Goal: Task Accomplishment & Management: Manage account settings

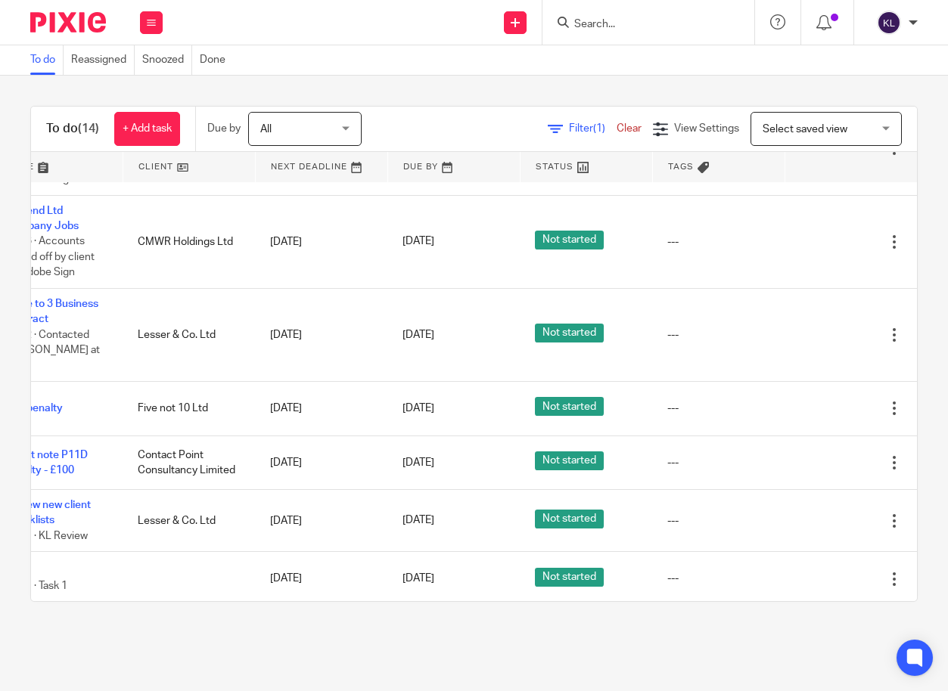
scroll to position [678, 116]
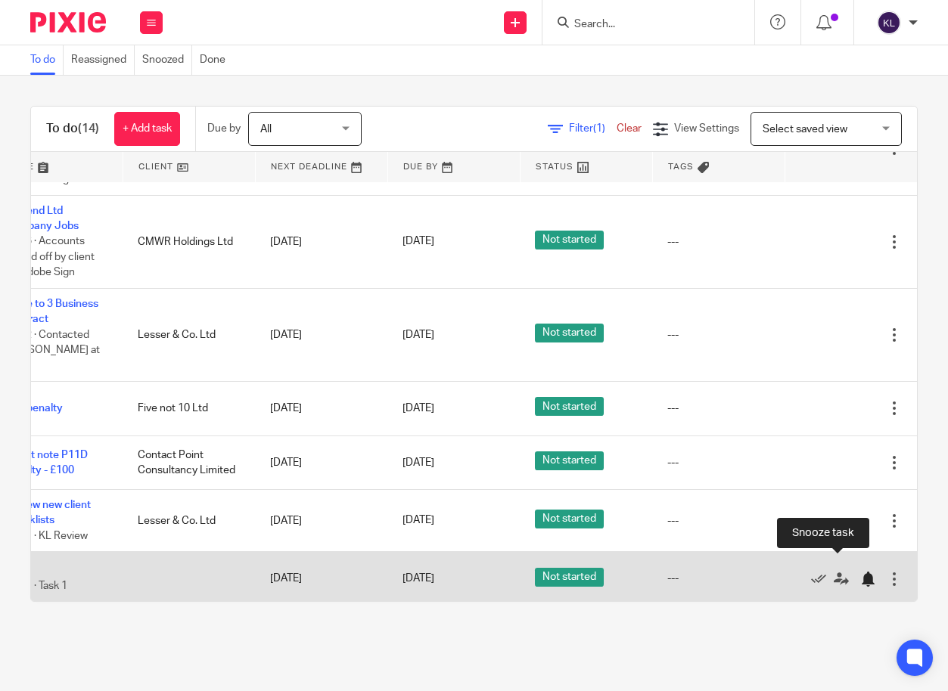
click at [860, 572] on div at bounding box center [867, 579] width 15 height 15
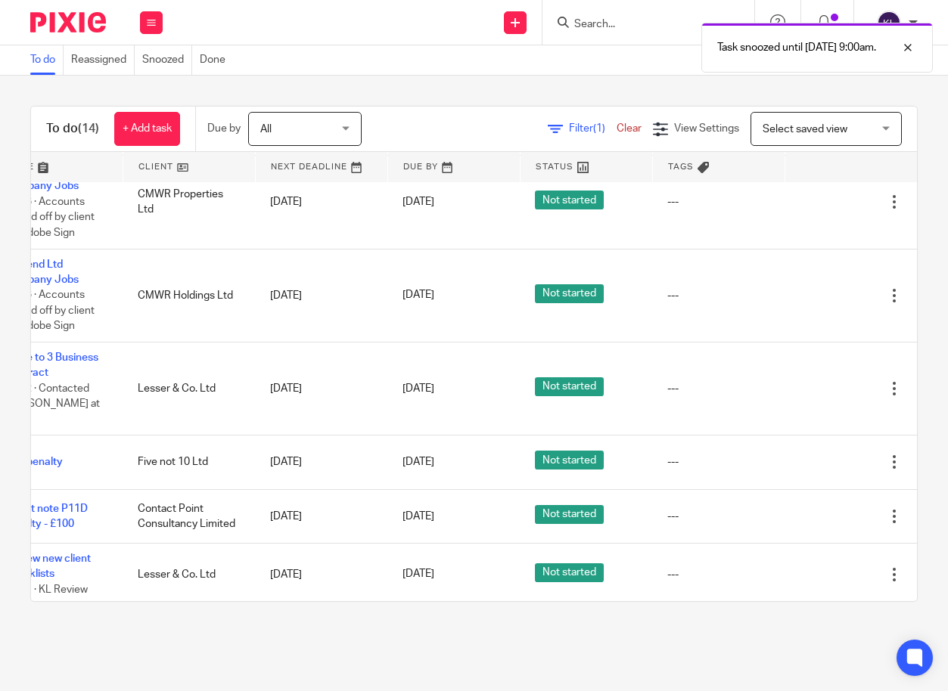
scroll to position [624, 0]
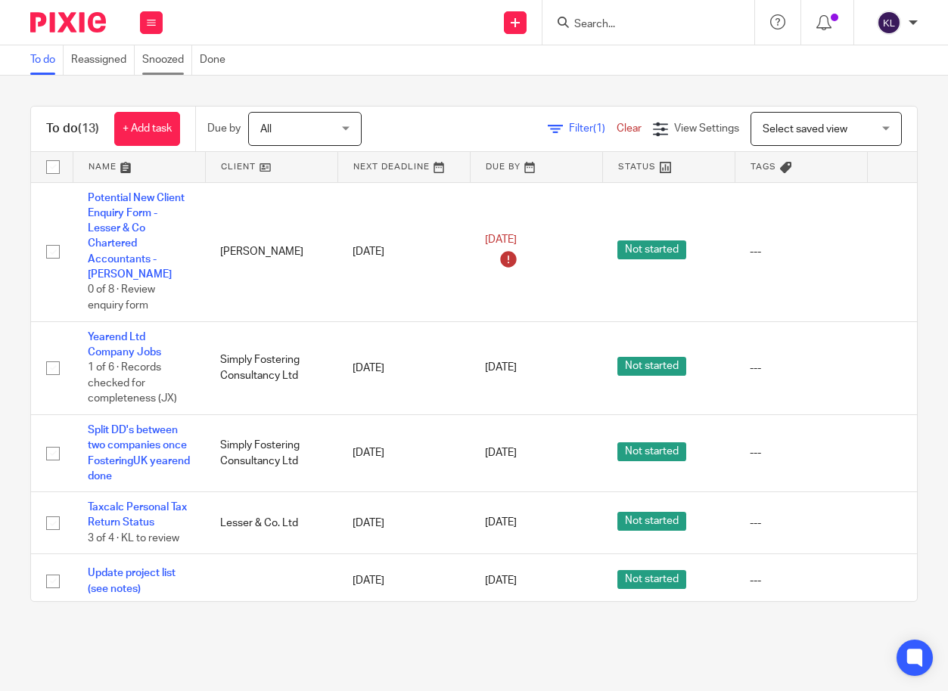
click at [162, 54] on link "Snoozed" at bounding box center [167, 60] width 50 height 30
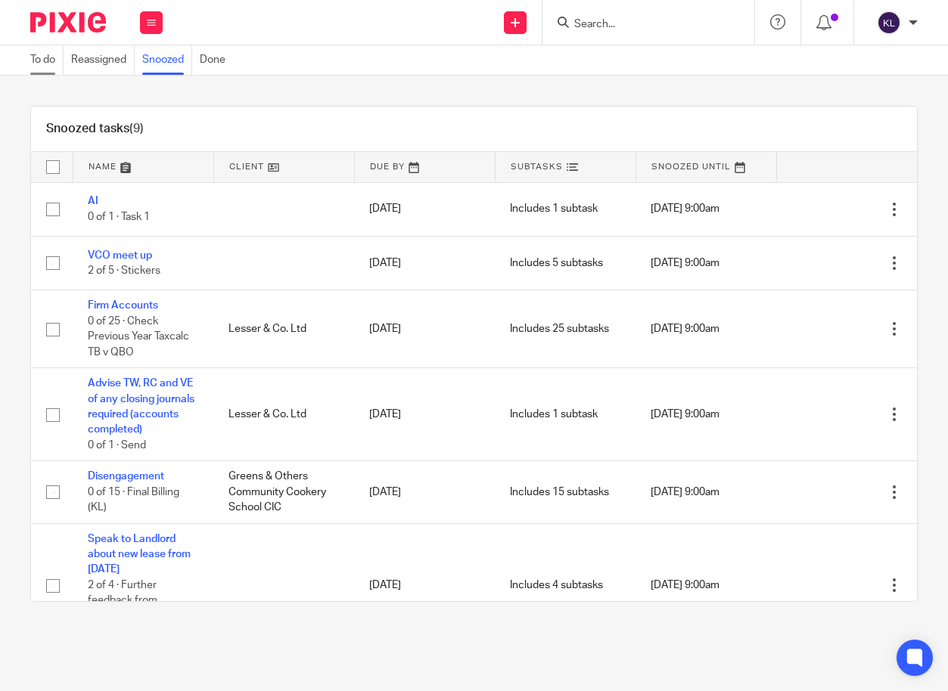
click at [30, 59] on link "To do" at bounding box center [46, 60] width 33 height 30
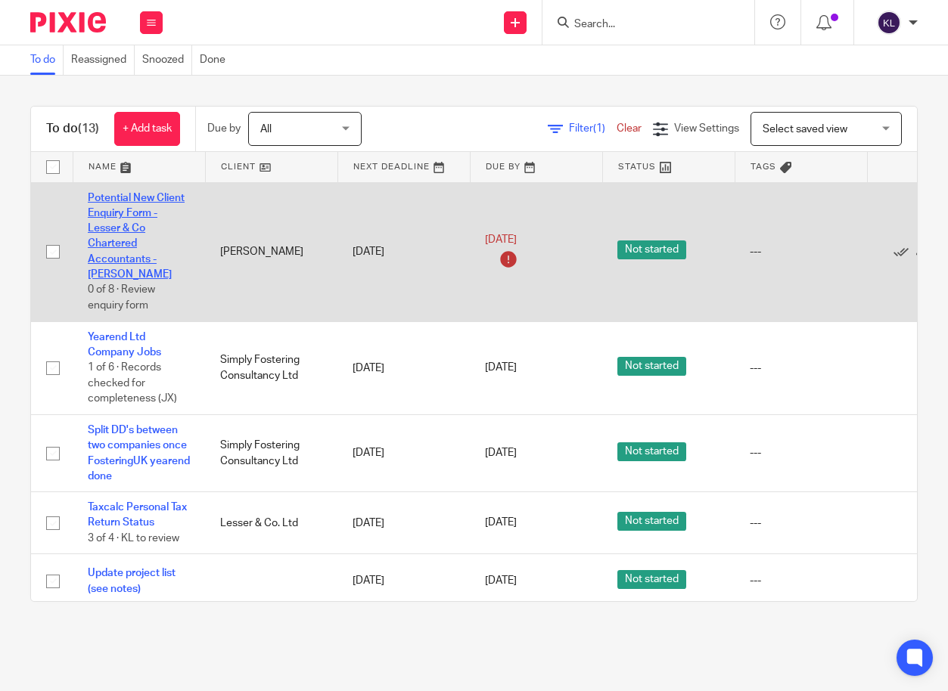
click at [112, 218] on link "Potential New Client Enquiry Form - Lesser & Co Chartered Accountants - [PERSON…" at bounding box center [136, 237] width 97 height 88
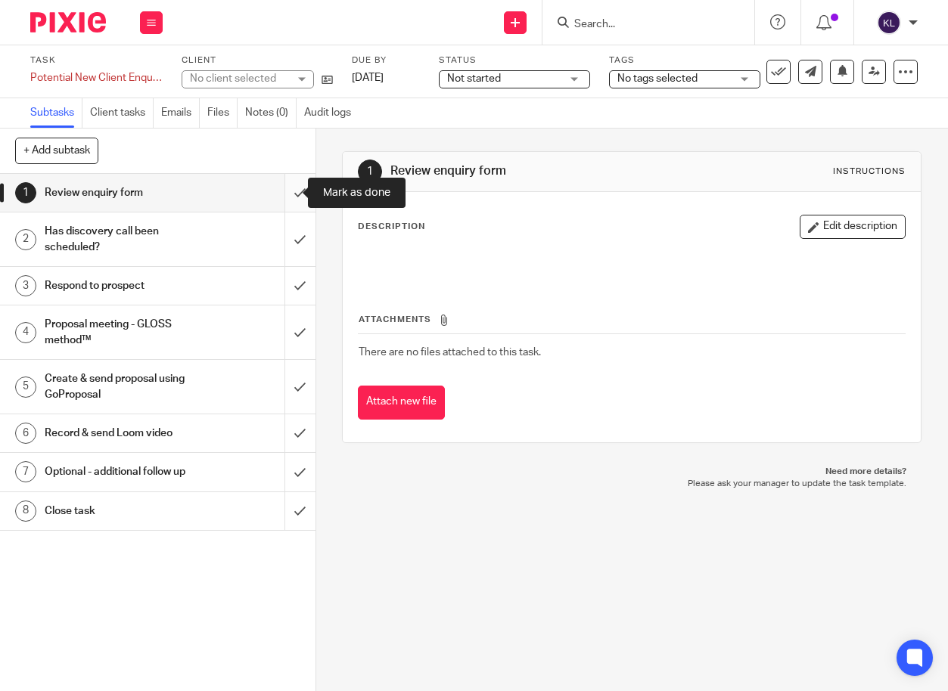
click at [277, 194] on input "submit" at bounding box center [157, 193] width 315 height 38
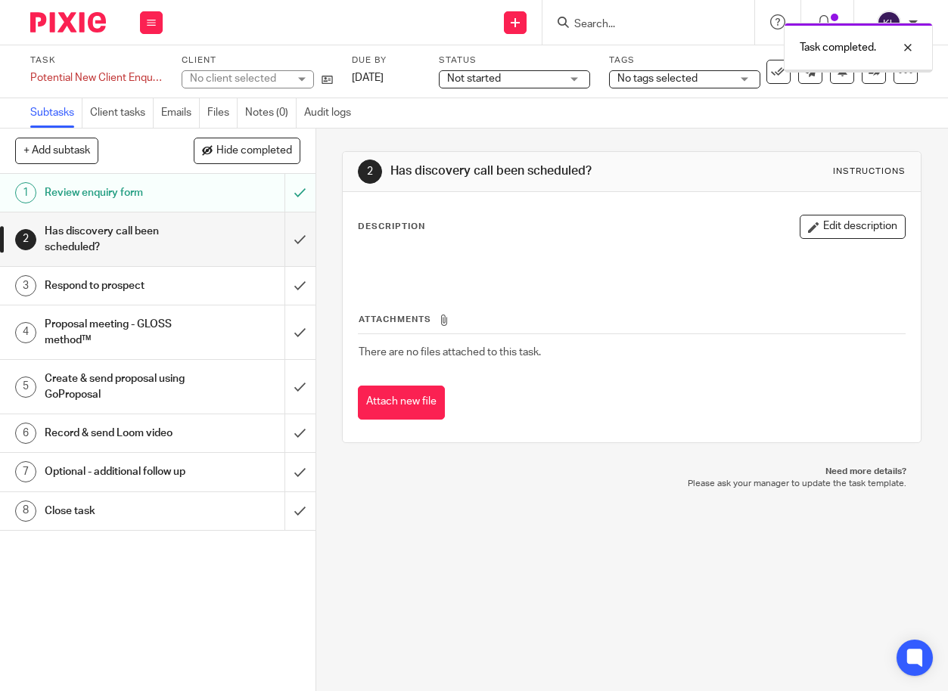
click at [286, 281] on input "submit" at bounding box center [157, 286] width 315 height 38
click at [862, 79] on link at bounding box center [874, 72] width 24 height 24
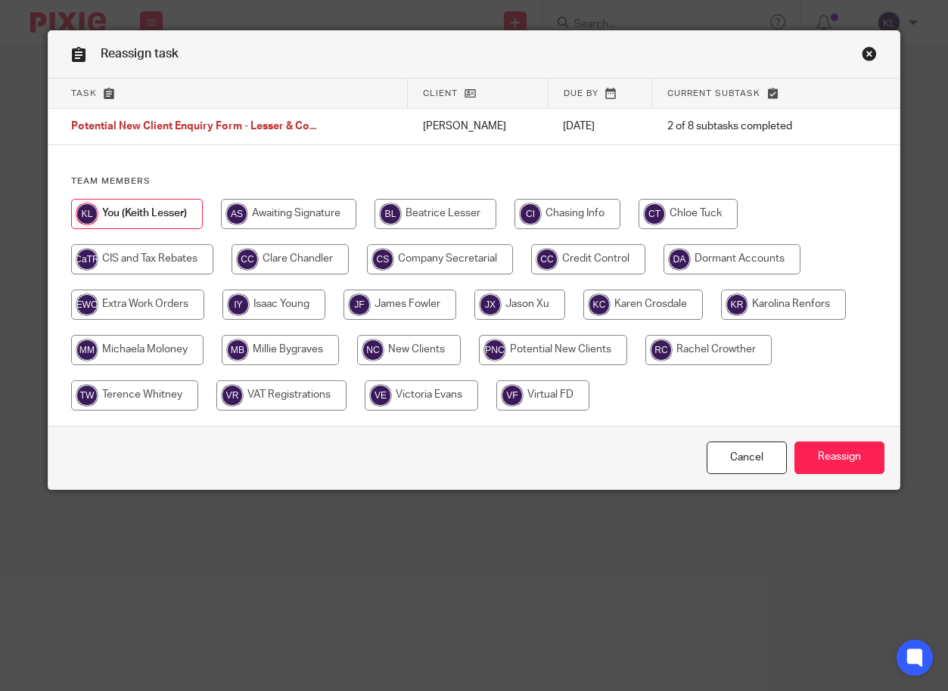
click at [533, 341] on input "radio" at bounding box center [553, 350] width 148 height 30
radio input "true"
click at [803, 443] on input "Reassign" at bounding box center [839, 458] width 90 height 33
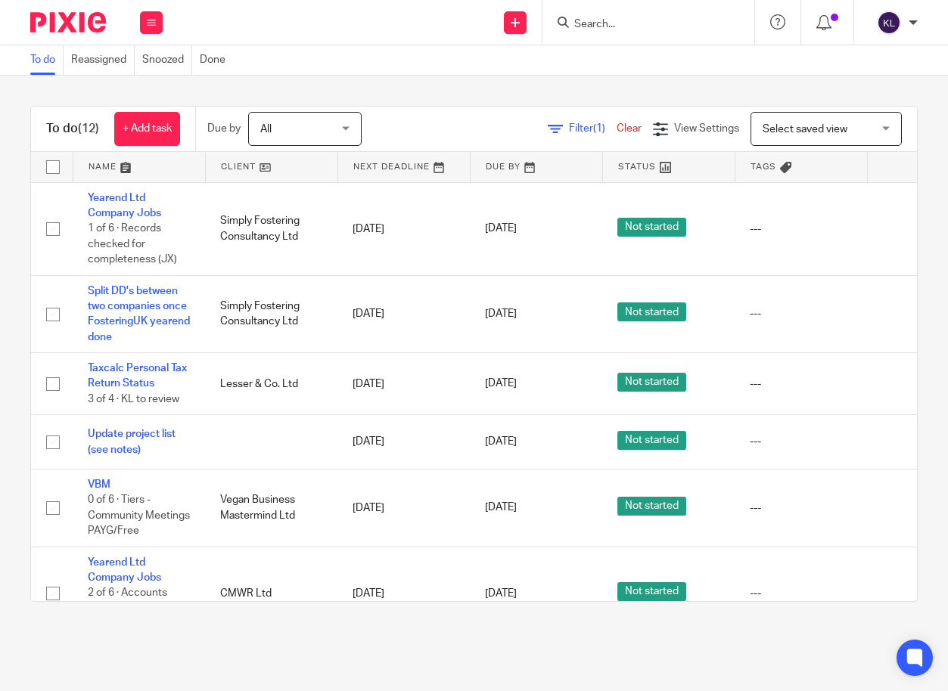
click at [635, 30] on input "Search" at bounding box center [641, 25] width 136 height 14
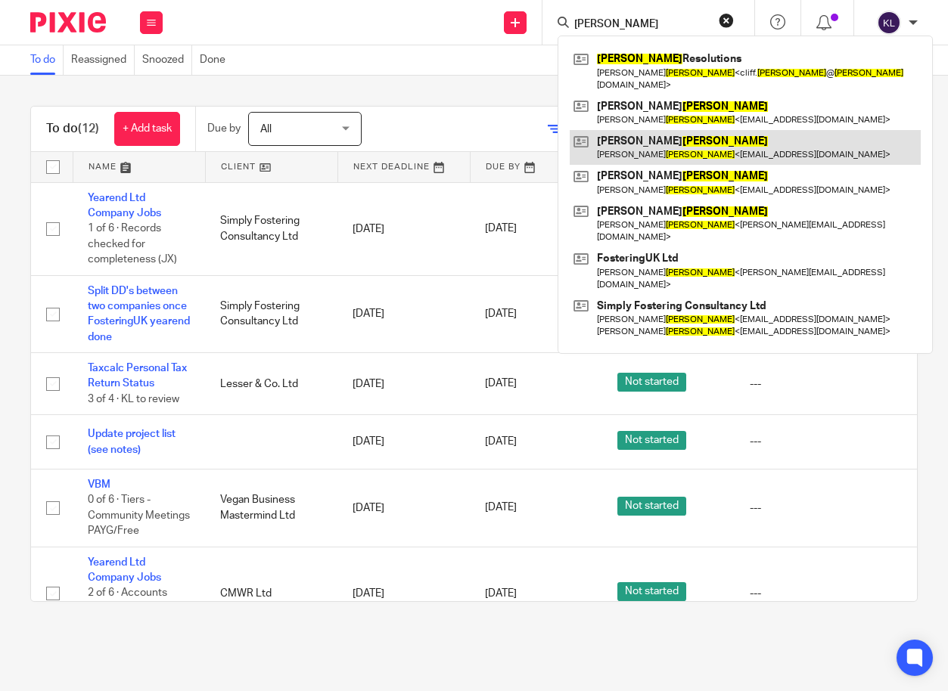
type input "[PERSON_NAME]"
click at [623, 141] on link at bounding box center [745, 147] width 351 height 35
click at [682, 131] on link at bounding box center [745, 147] width 351 height 35
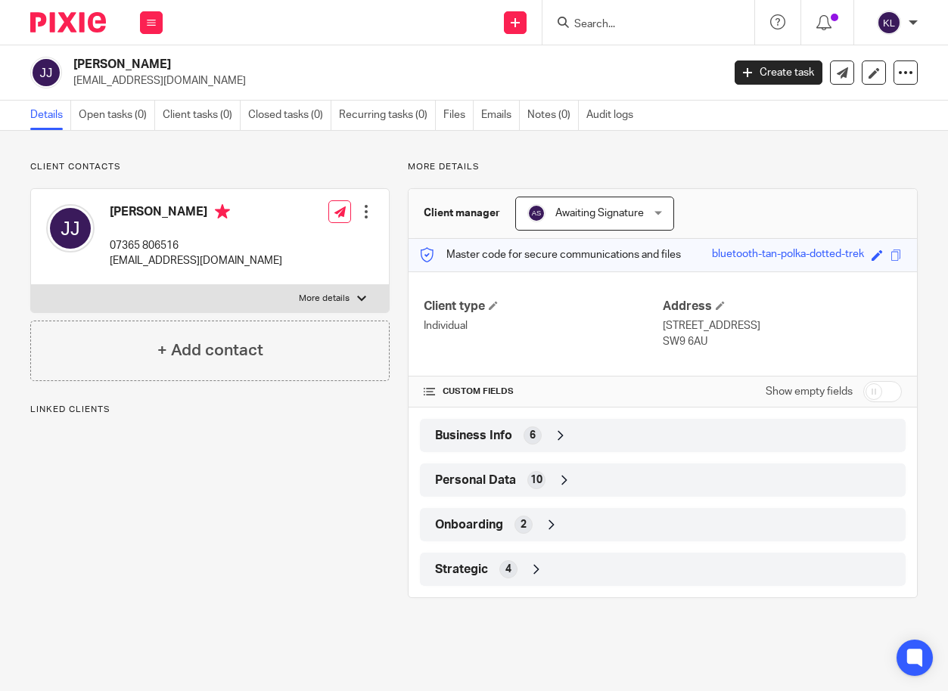
click at [679, 564] on div "Strategic 4" at bounding box center [662, 570] width 463 height 26
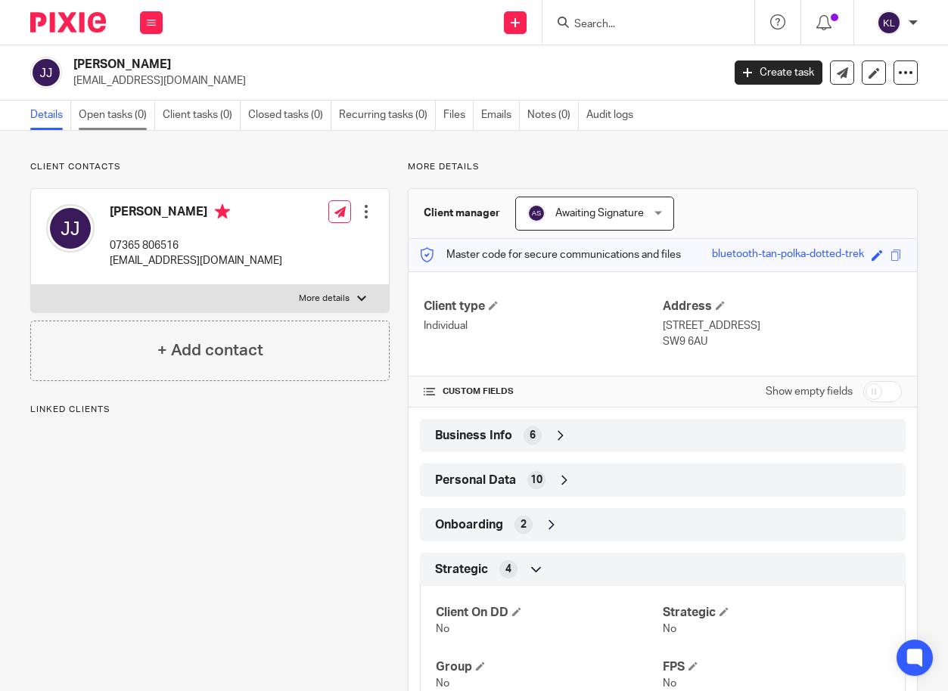
click at [123, 123] on link "Open tasks (0)" at bounding box center [117, 116] width 76 height 30
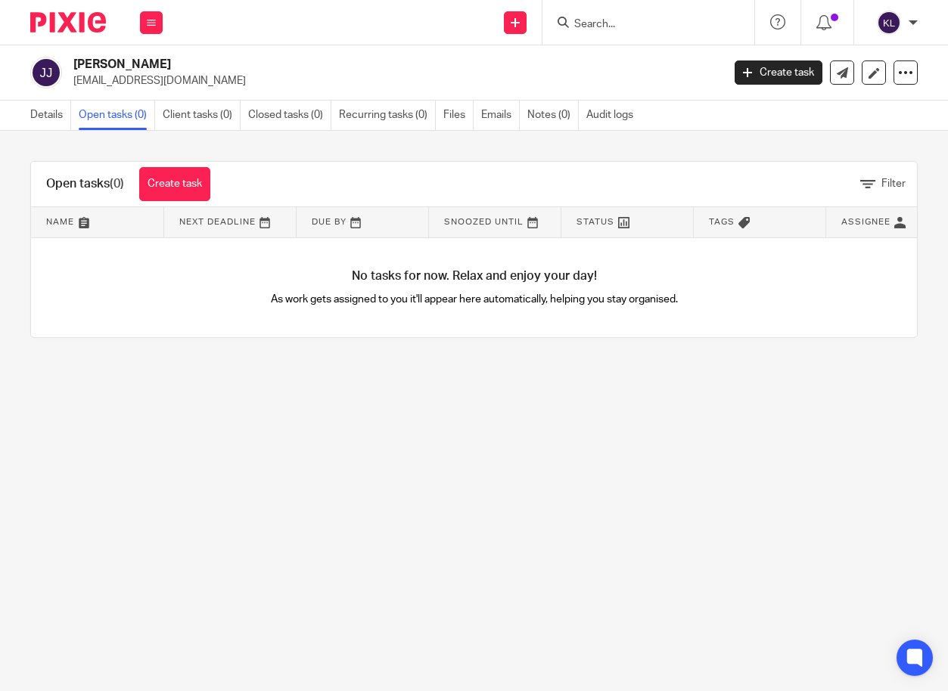
click at [300, 120] on link "Closed tasks (0)" at bounding box center [289, 116] width 83 height 30
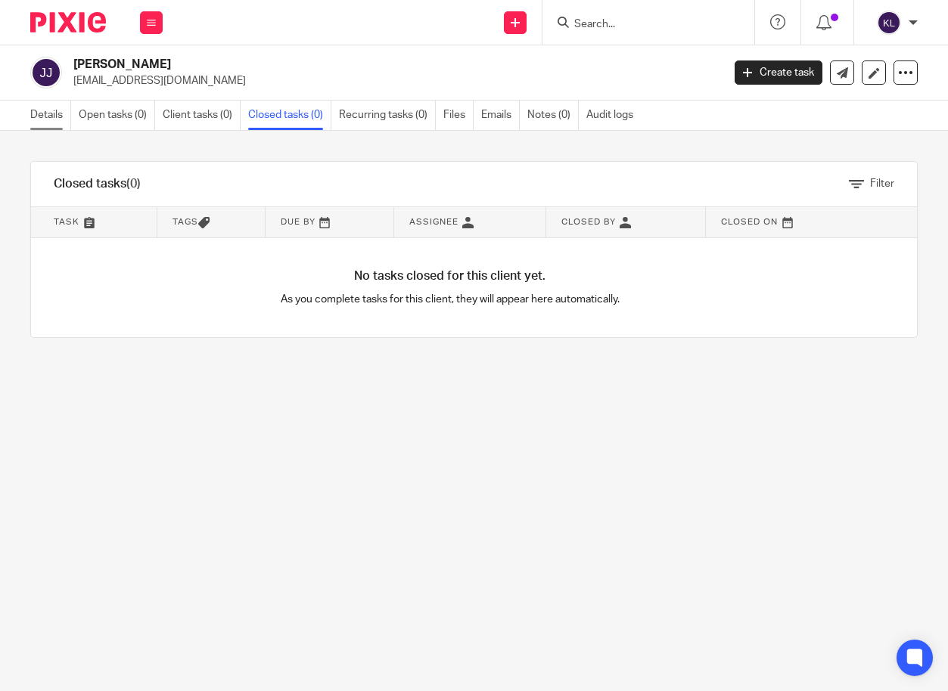
click at [36, 108] on link "Details" at bounding box center [50, 116] width 41 height 30
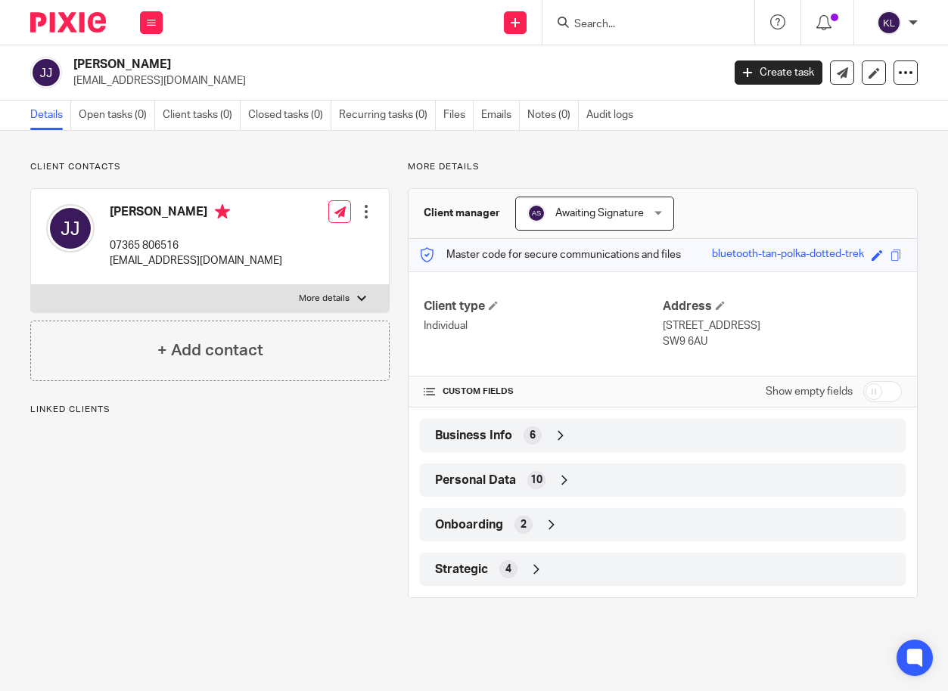
click at [602, 478] on div "Personal Data 10" at bounding box center [662, 481] width 463 height 26
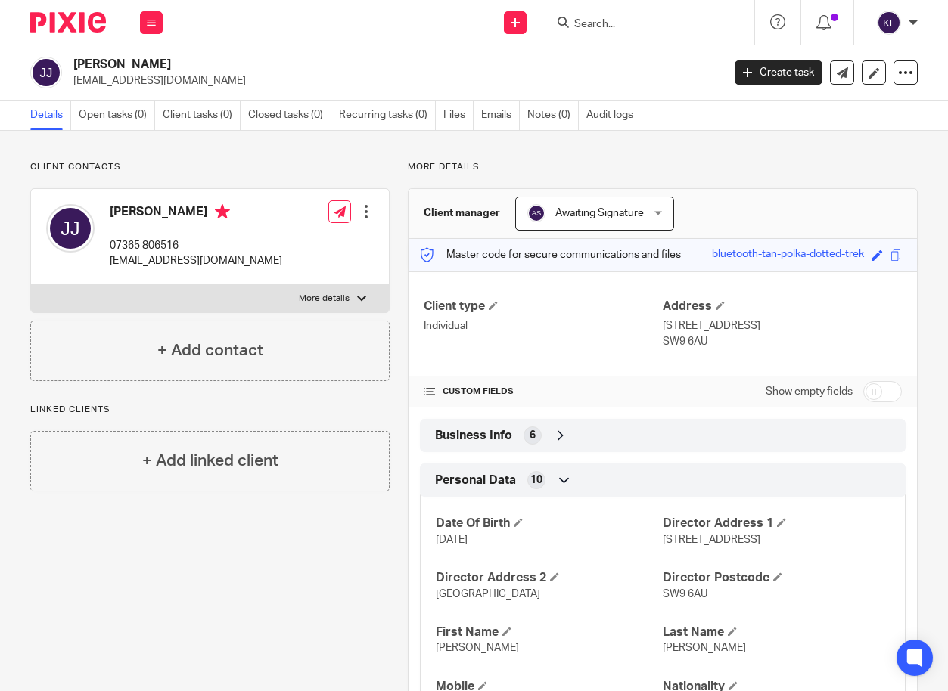
click at [626, 30] on input "Search" at bounding box center [641, 25] width 136 height 14
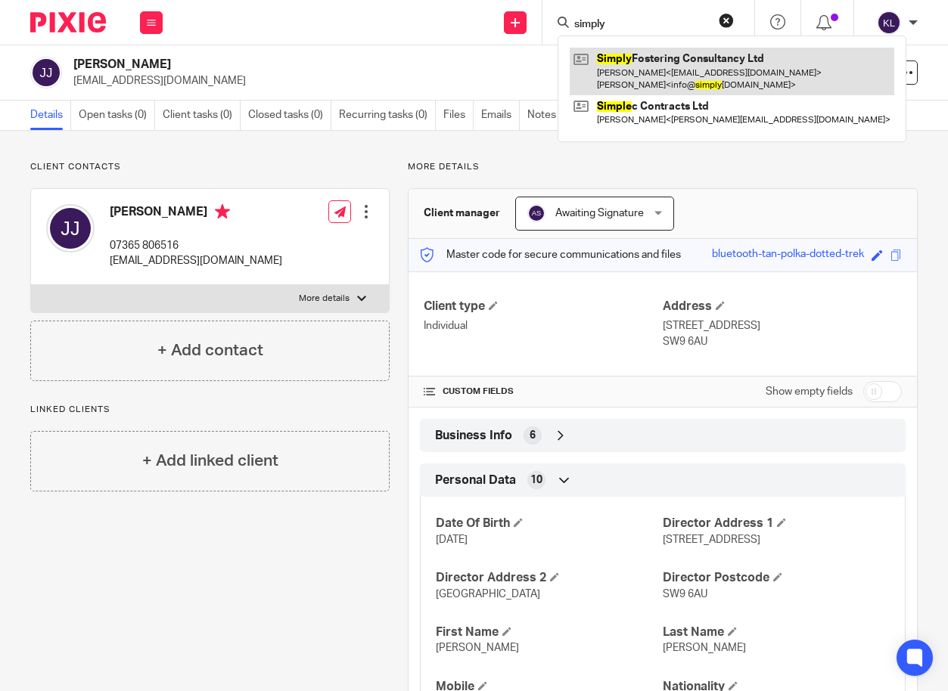
type input "simply"
click at [625, 57] on link at bounding box center [732, 71] width 325 height 47
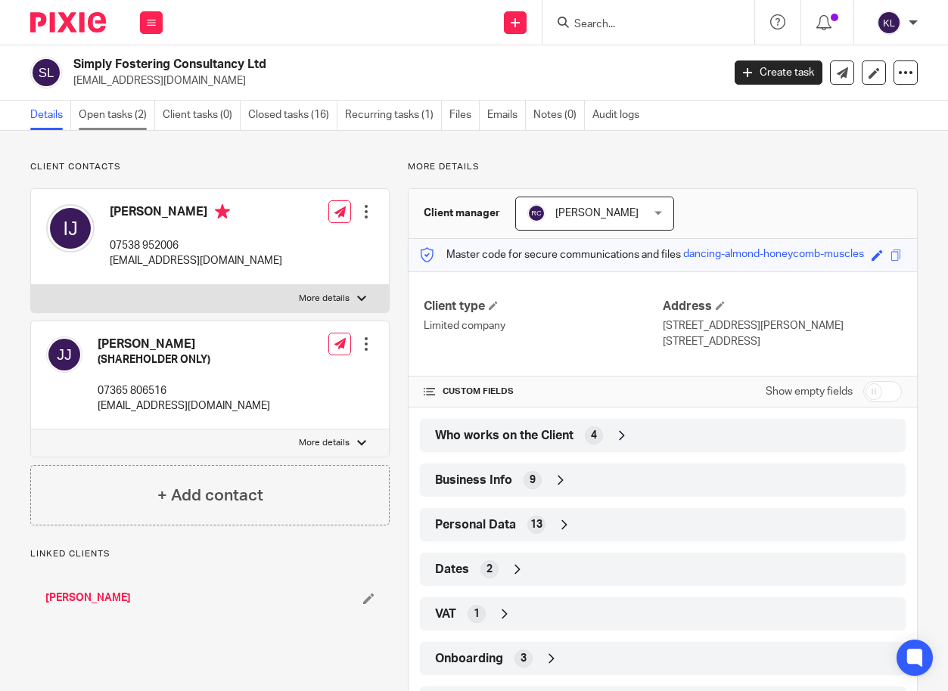
click at [126, 116] on link "Open tasks (2)" at bounding box center [117, 116] width 76 height 30
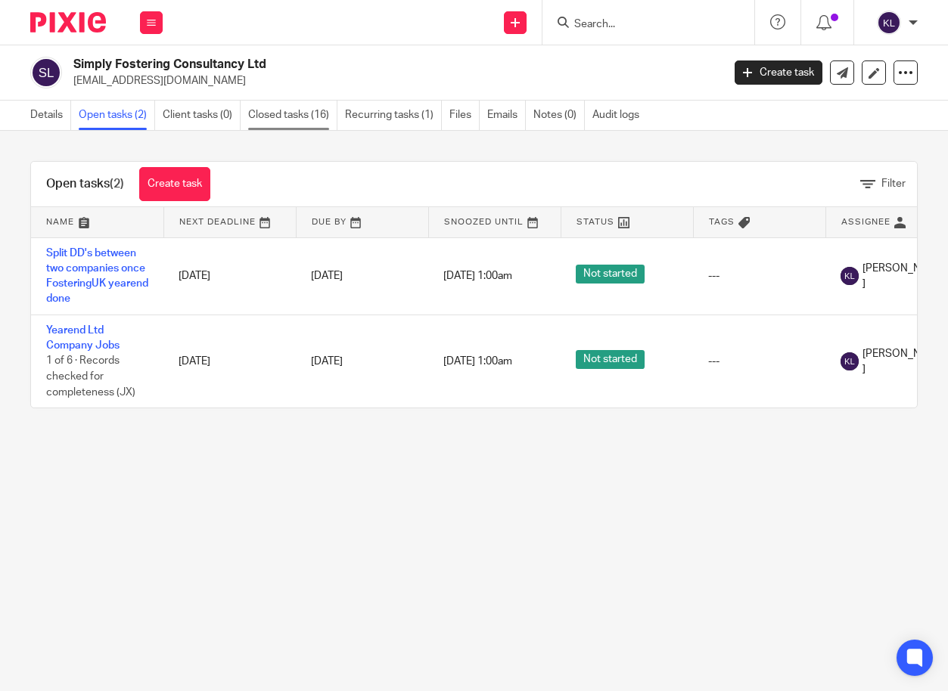
click at [304, 116] on link "Closed tasks (16)" at bounding box center [292, 116] width 89 height 30
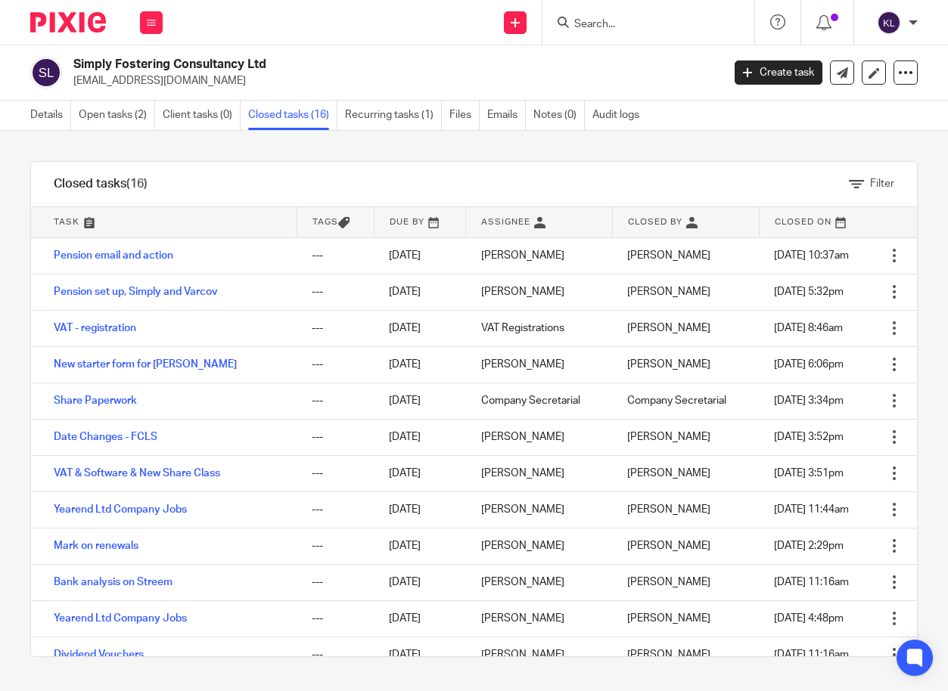
click at [649, 30] on input "Search" at bounding box center [641, 25] width 136 height 14
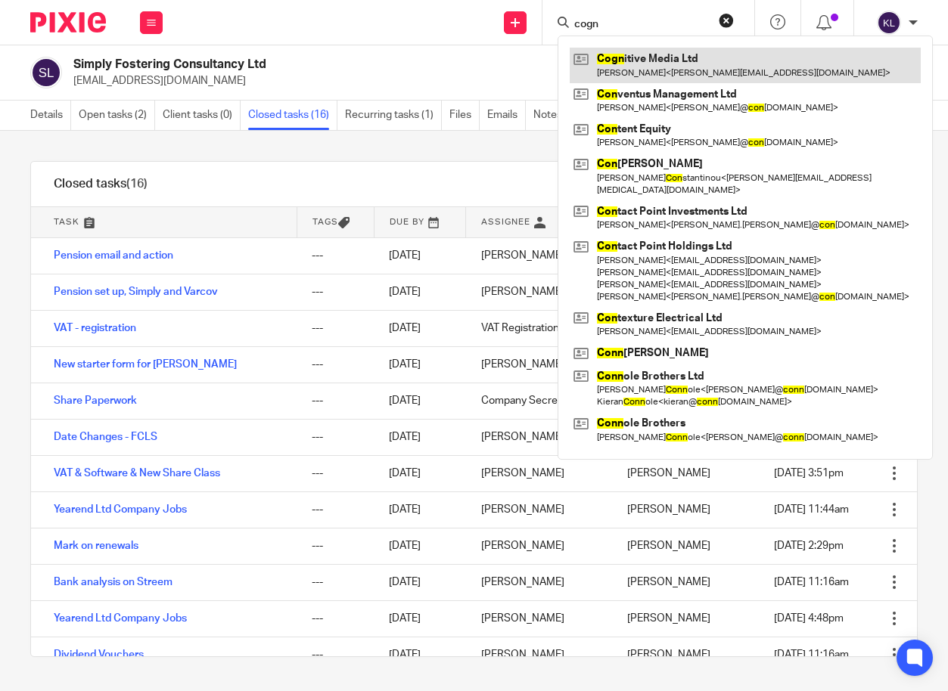
type input "cogn"
click at [646, 65] on link at bounding box center [745, 65] width 351 height 35
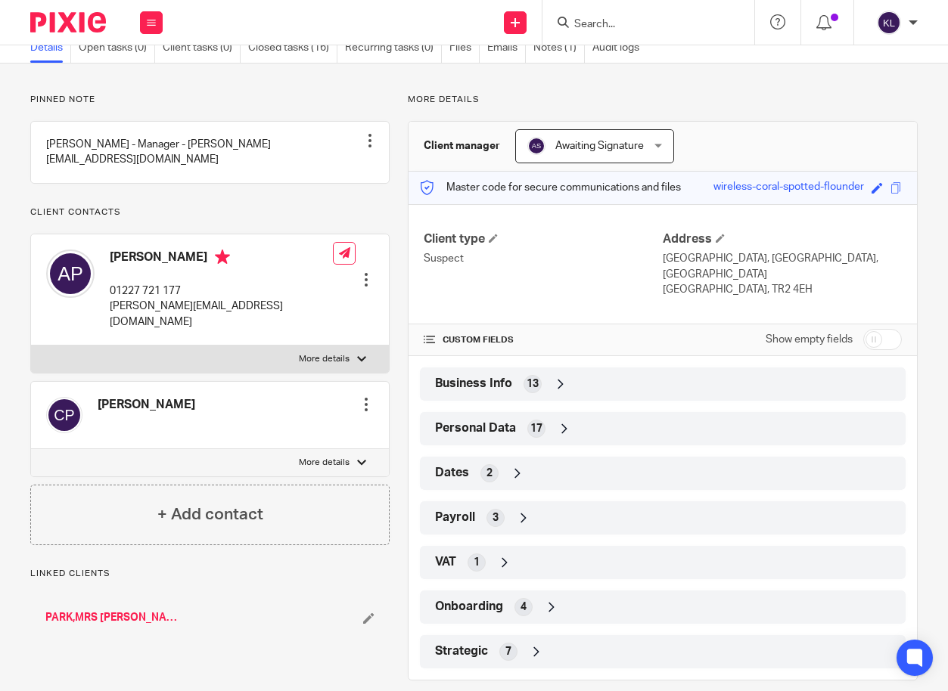
scroll to position [87, 0]
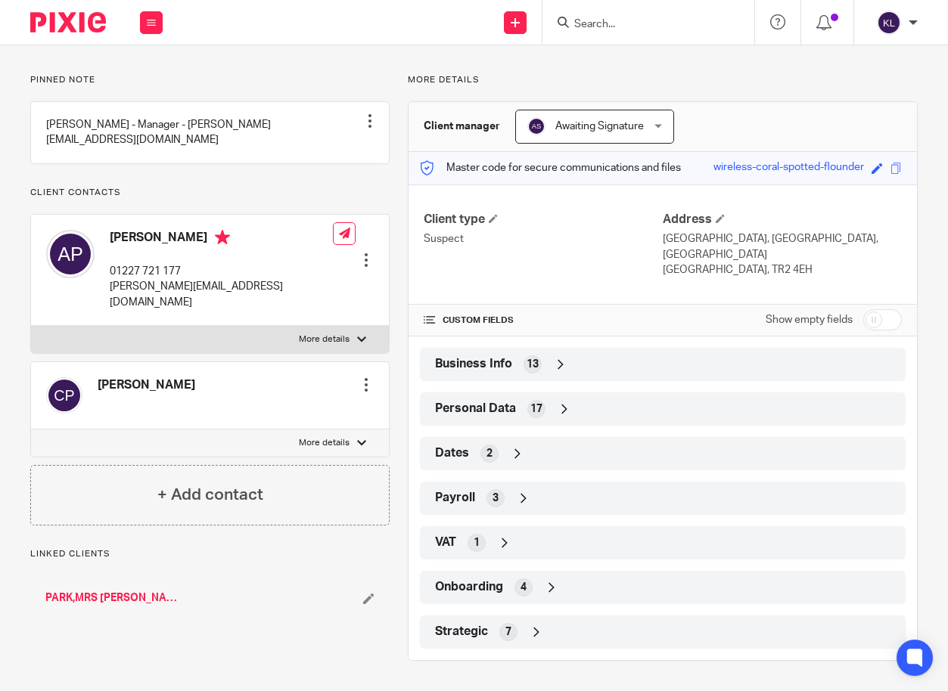
click at [654, 627] on div "Strategic 7" at bounding box center [662, 633] width 463 height 26
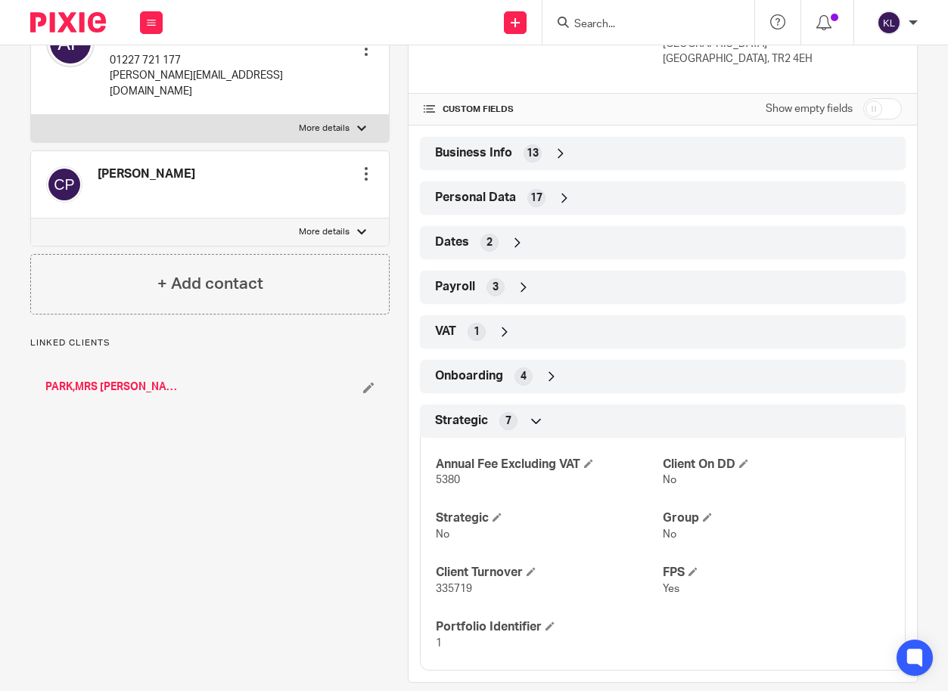
scroll to position [320, 0]
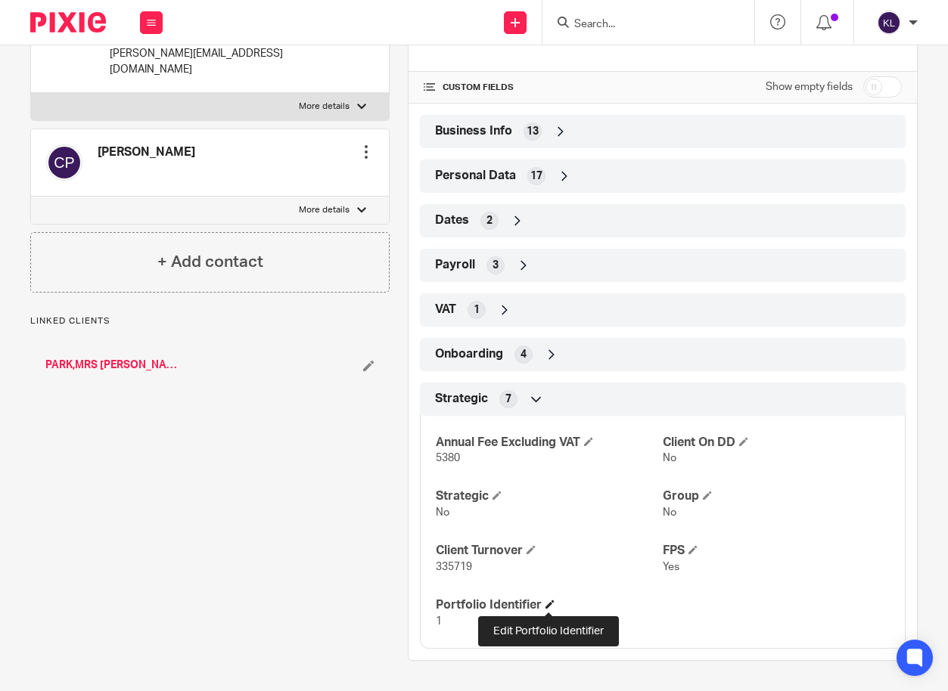
click at [545, 603] on span at bounding box center [549, 604] width 9 height 9
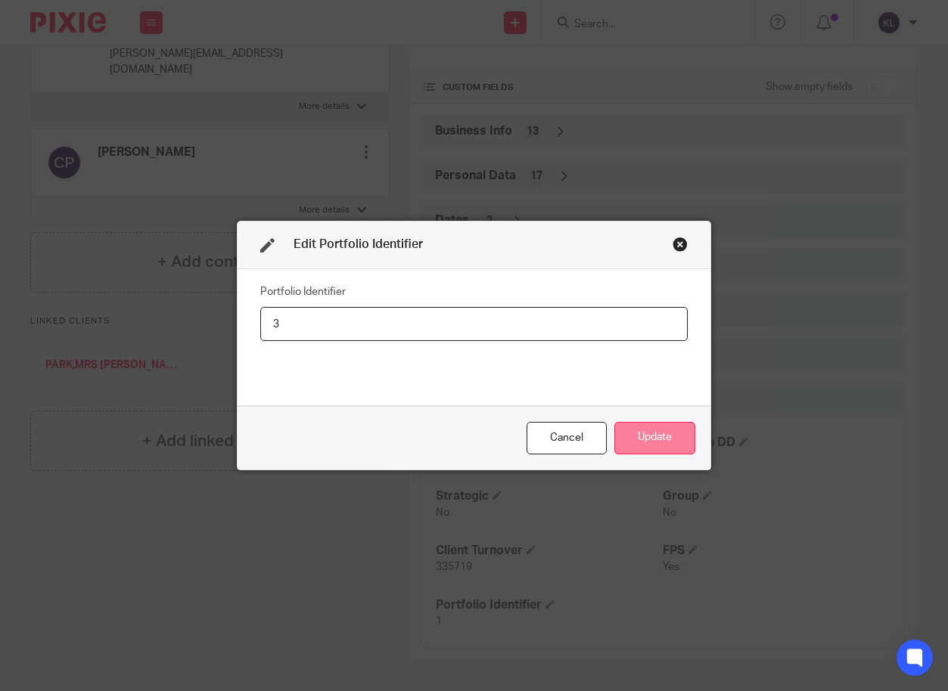
type input "3"
click at [649, 434] on button "Update" at bounding box center [654, 438] width 81 height 33
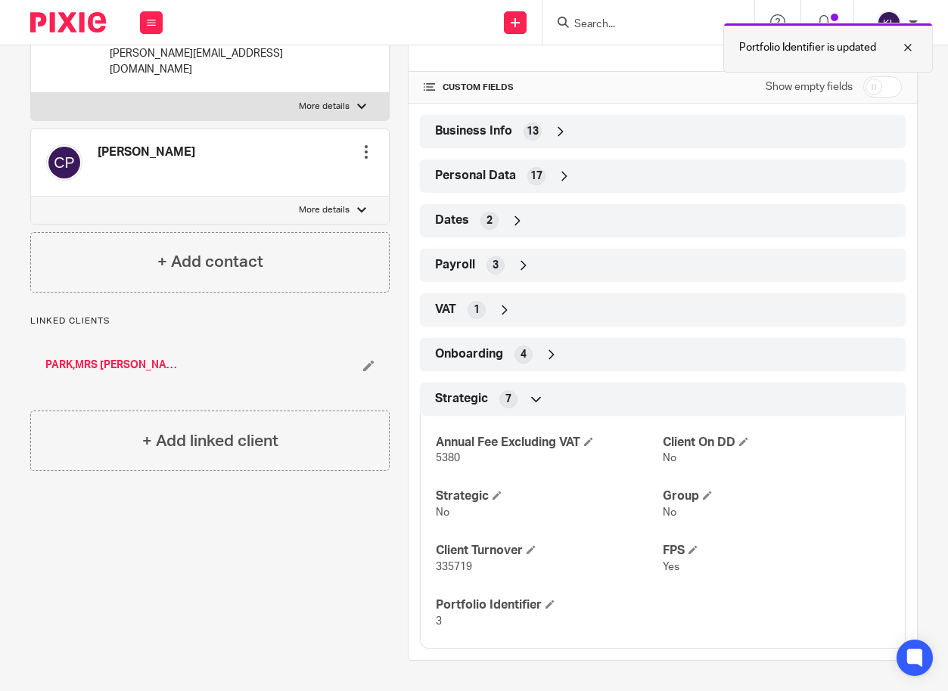
click at [908, 48] on div at bounding box center [896, 48] width 41 height 18
click at [604, 24] on input "Search" at bounding box center [641, 25] width 136 height 14
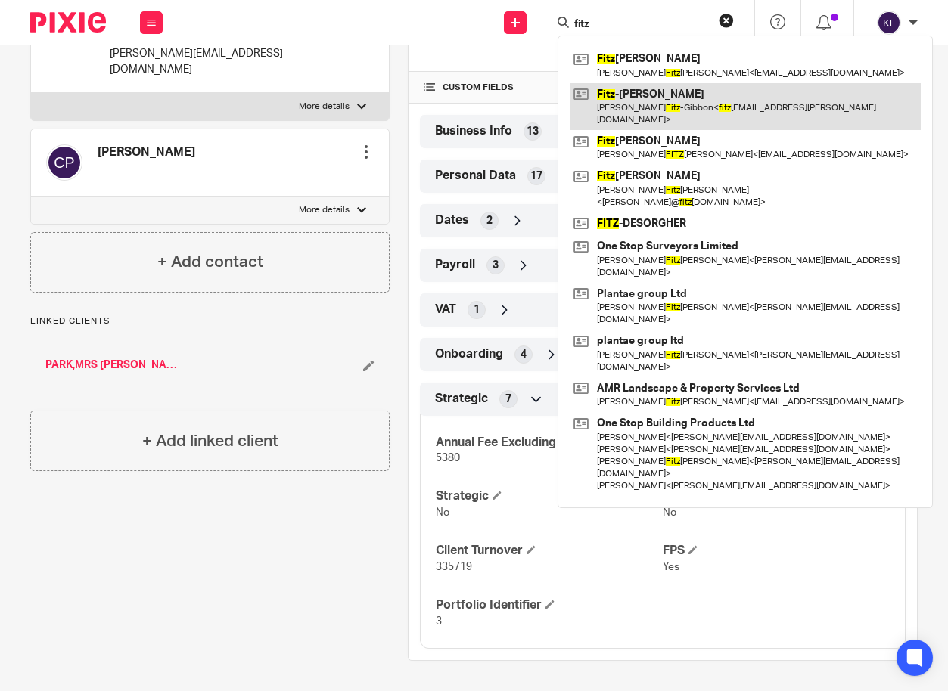
type input "fitz"
click at [647, 96] on link at bounding box center [745, 106] width 351 height 47
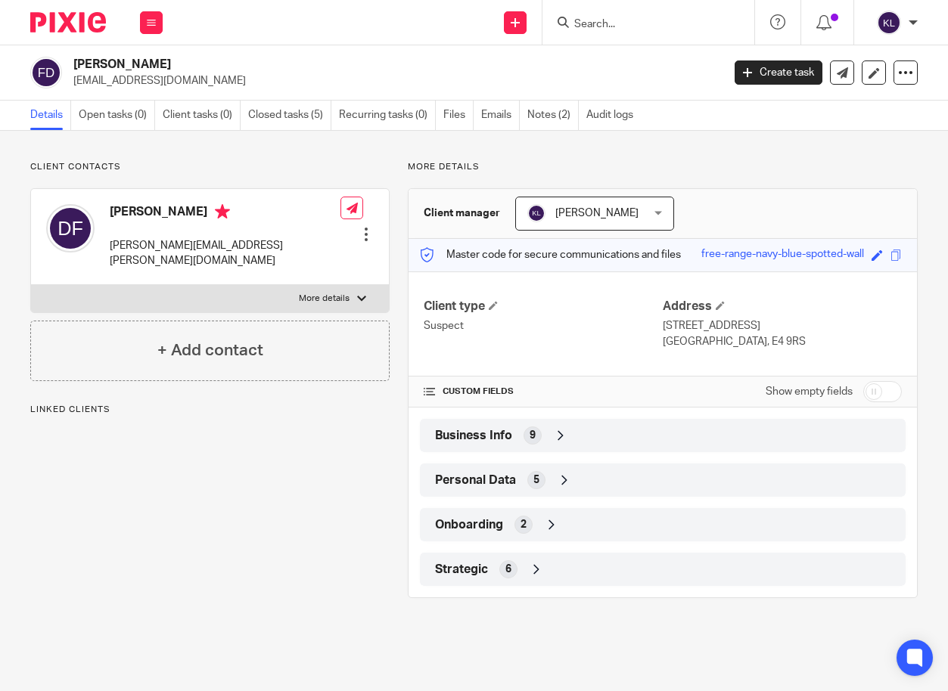
click at [649, 582] on div "Strategic 6" at bounding box center [662, 570] width 463 height 26
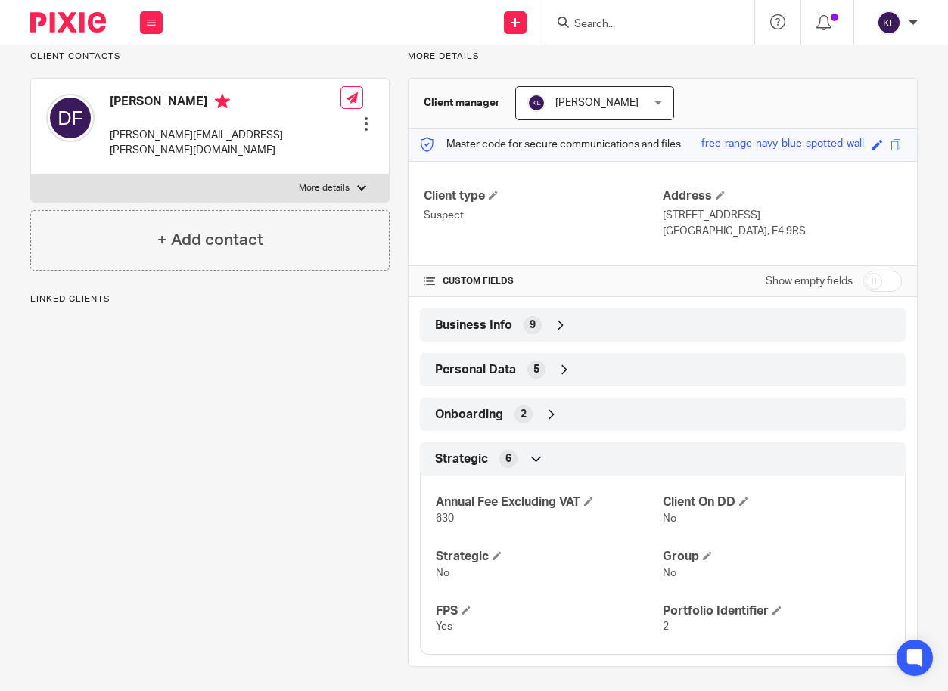
scroll to position [116, 0]
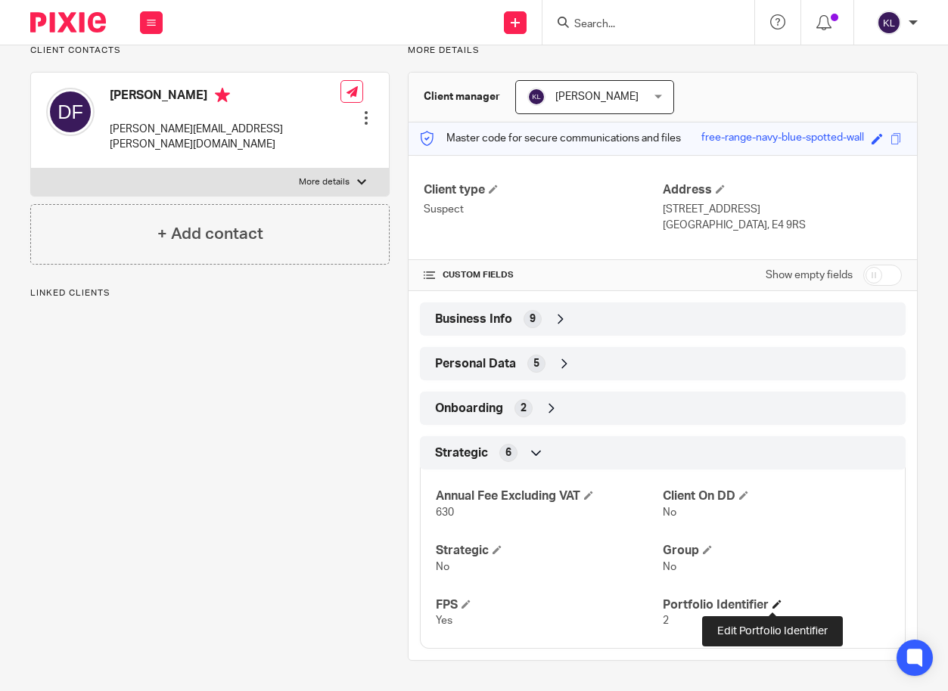
click at [772, 600] on span at bounding box center [776, 604] width 9 height 9
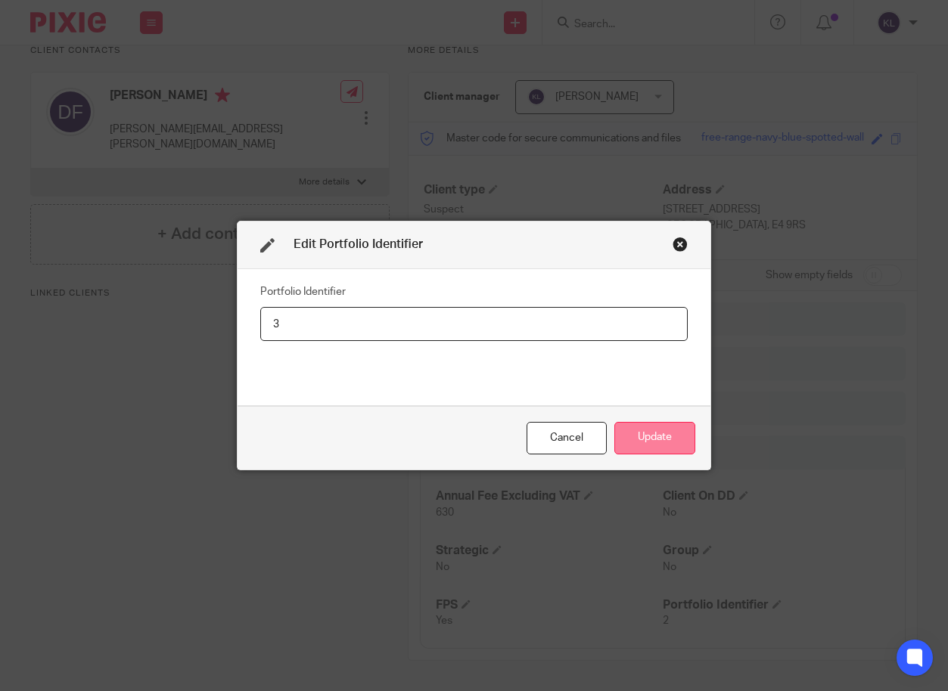
type input "3"
click at [635, 443] on button "Update" at bounding box center [654, 438] width 81 height 33
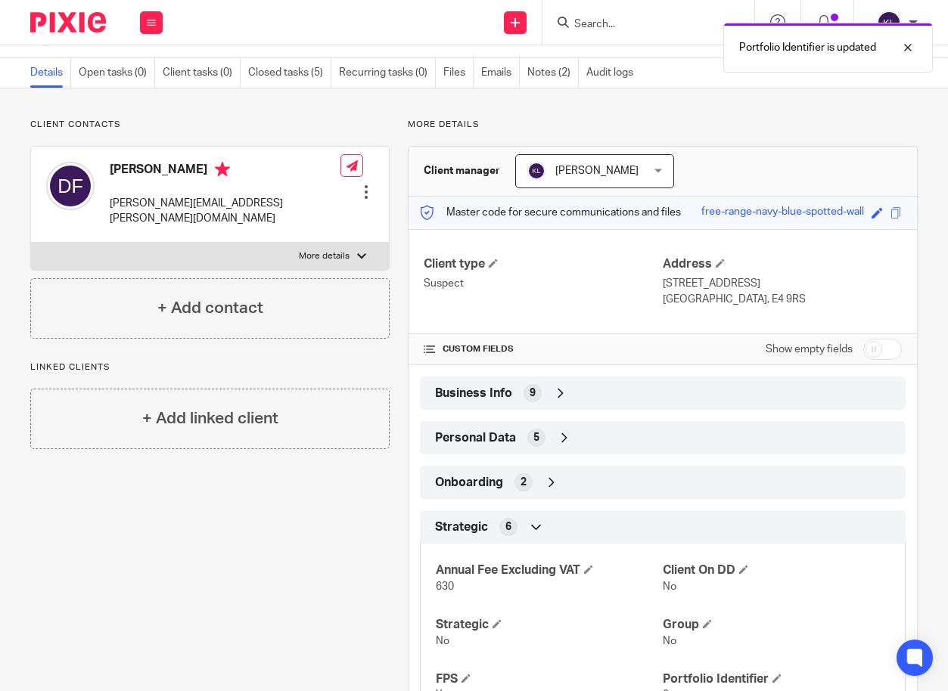
scroll to position [0, 0]
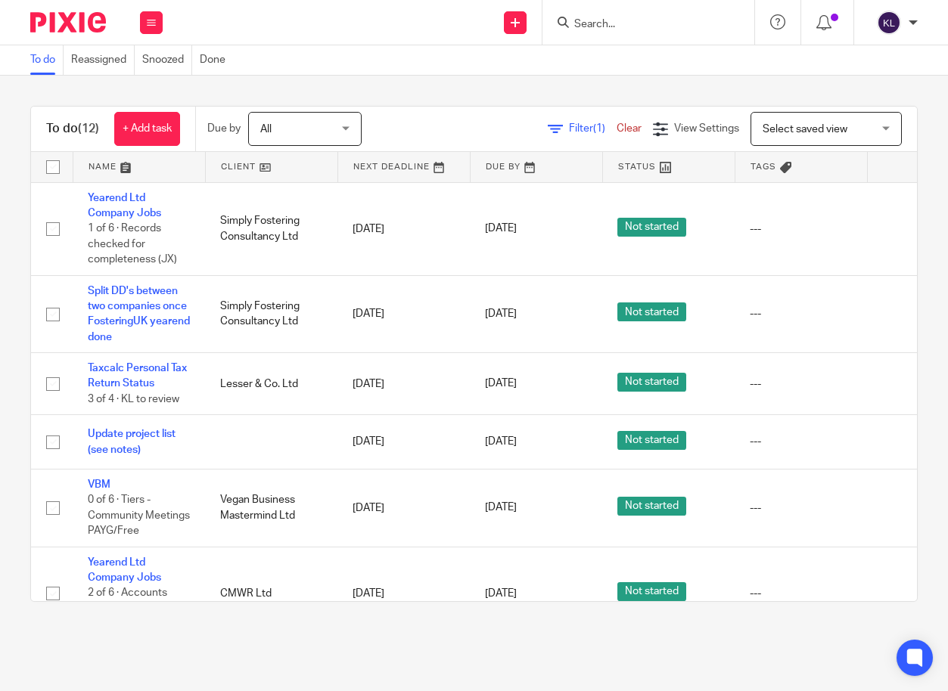
click at [639, 30] on input "Search" at bounding box center [641, 25] width 136 height 14
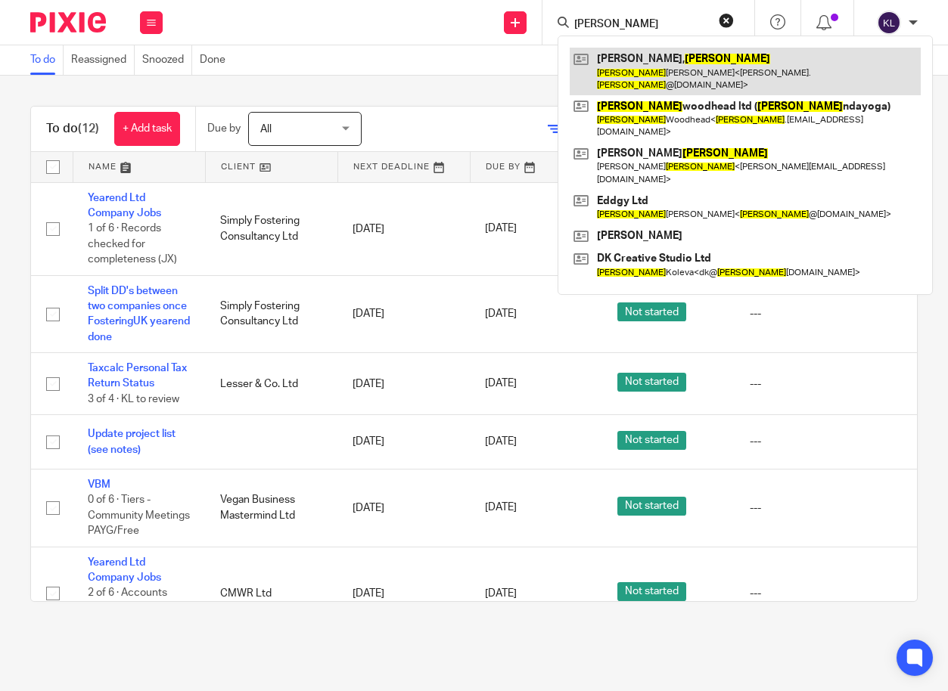
type input "[PERSON_NAME]"
click at [659, 62] on link at bounding box center [745, 71] width 351 height 47
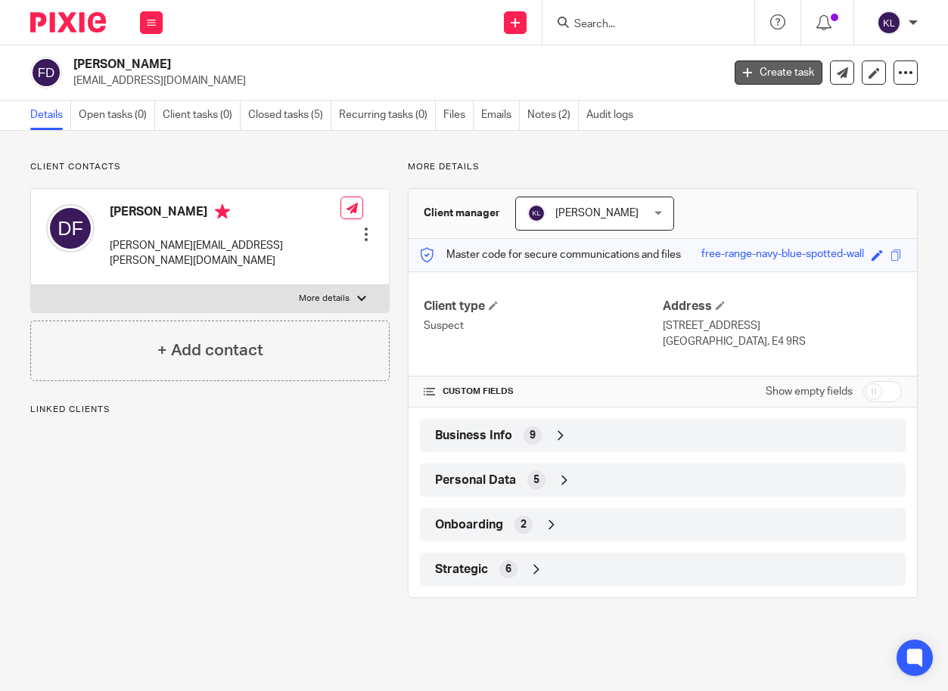
click at [745, 66] on link "Create task" at bounding box center [779, 73] width 88 height 24
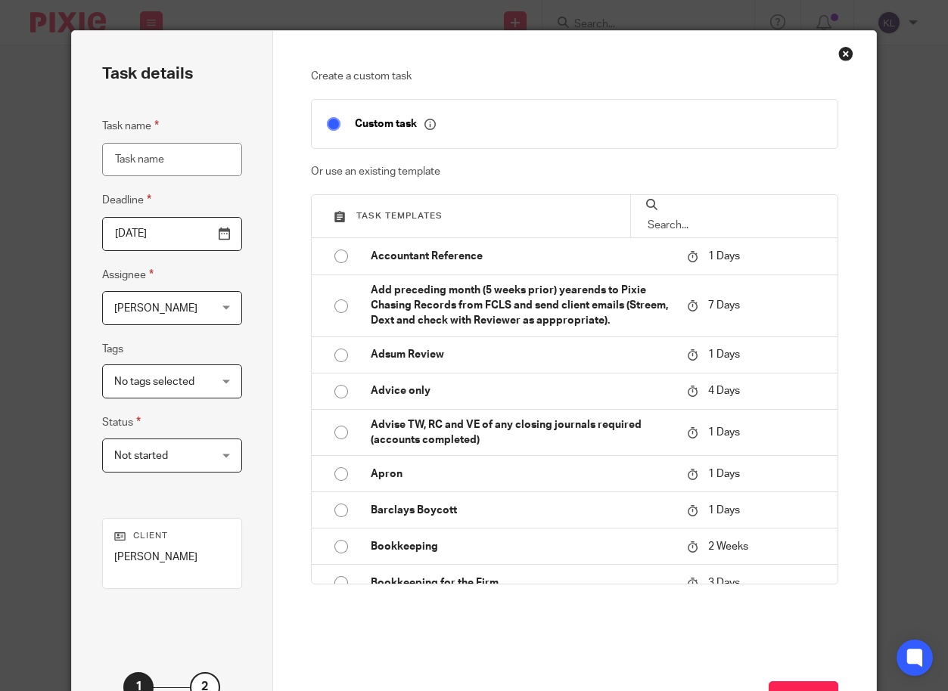
click at [688, 234] on input "text" at bounding box center [734, 225] width 176 height 17
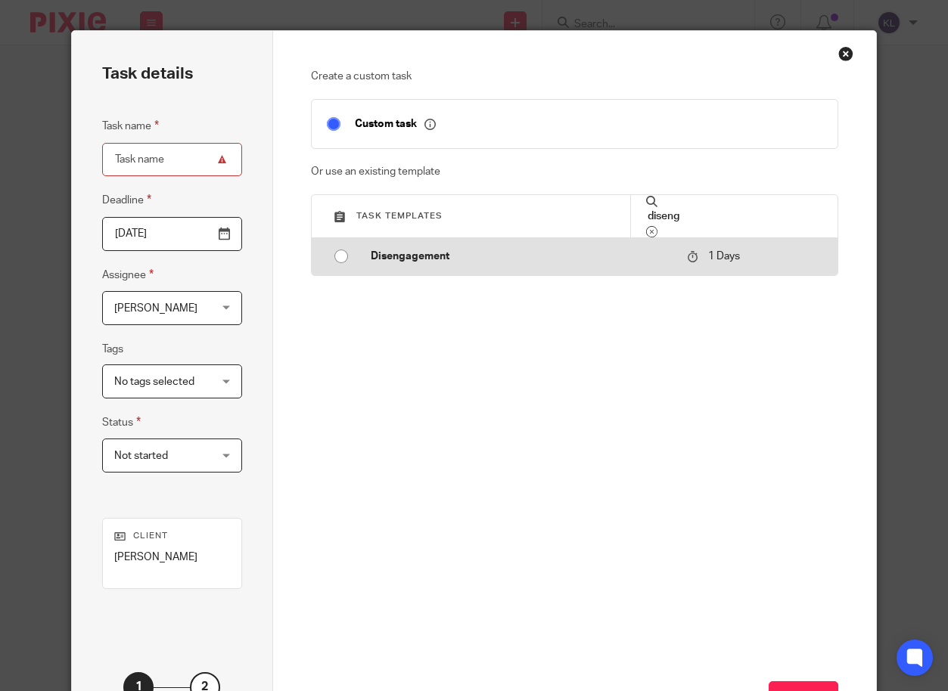
type input "diseng"
click at [391, 275] on td "Disengagement" at bounding box center [518, 256] width 325 height 36
type input "2025-08-15"
type input "Disengagement"
checkbox input "false"
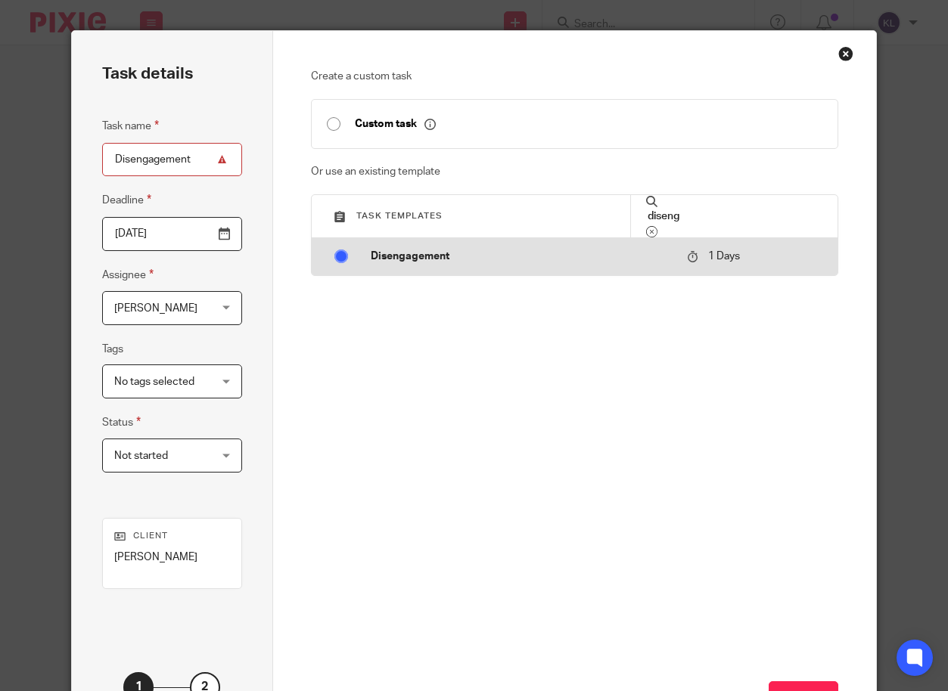
radio input "true"
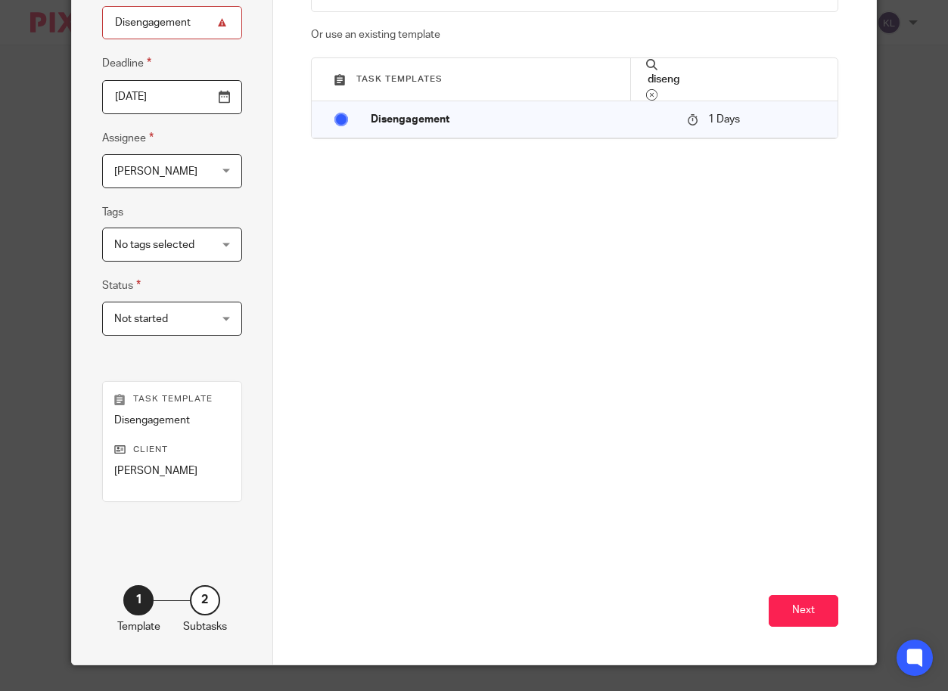
scroll to position [141, 0]
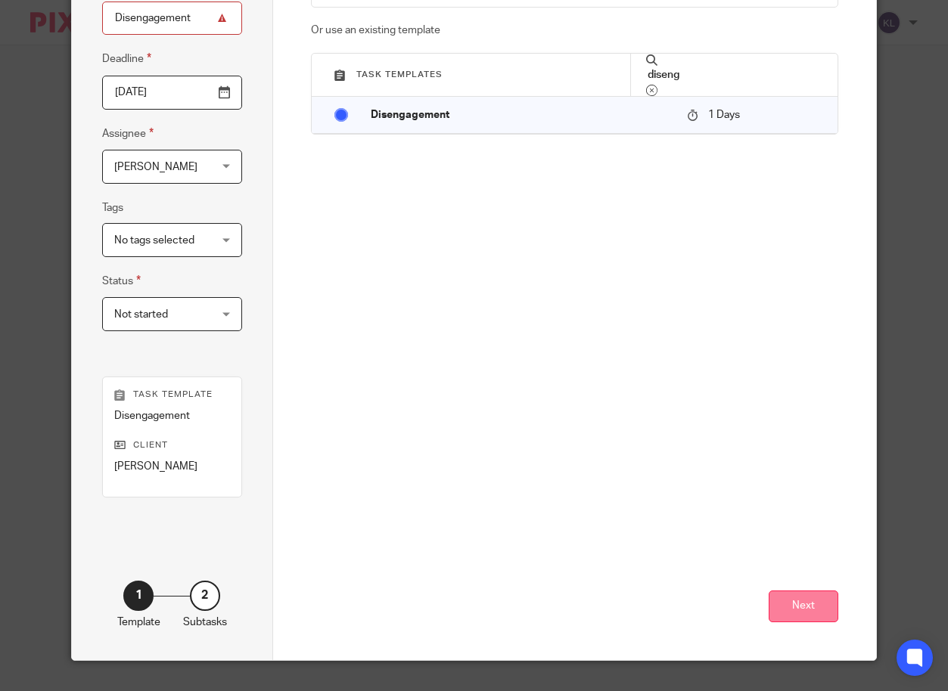
click at [823, 608] on button "Next" at bounding box center [804, 607] width 70 height 33
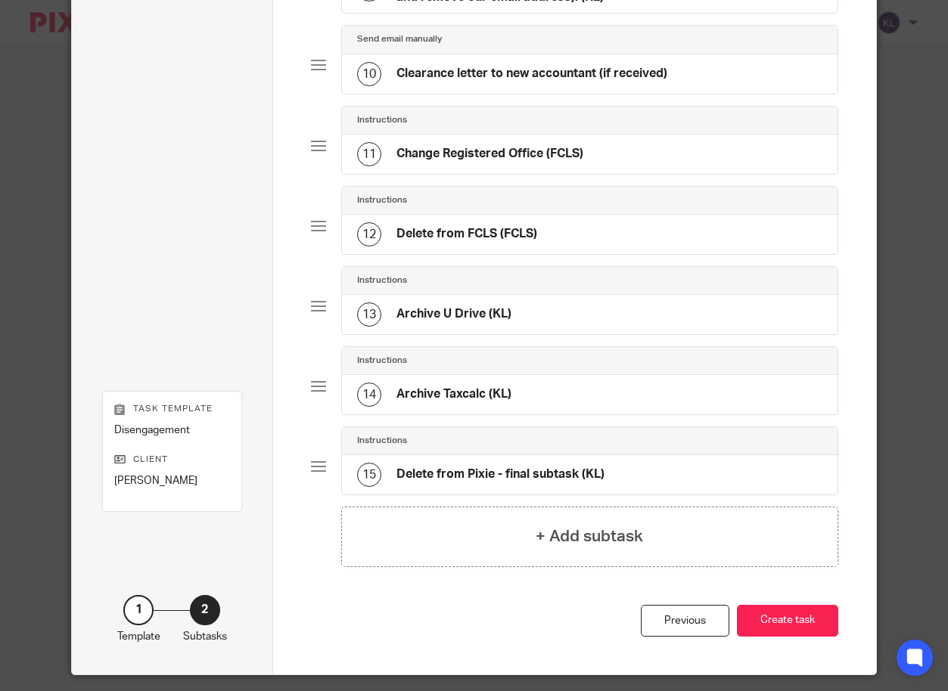
scroll to position [828, 0]
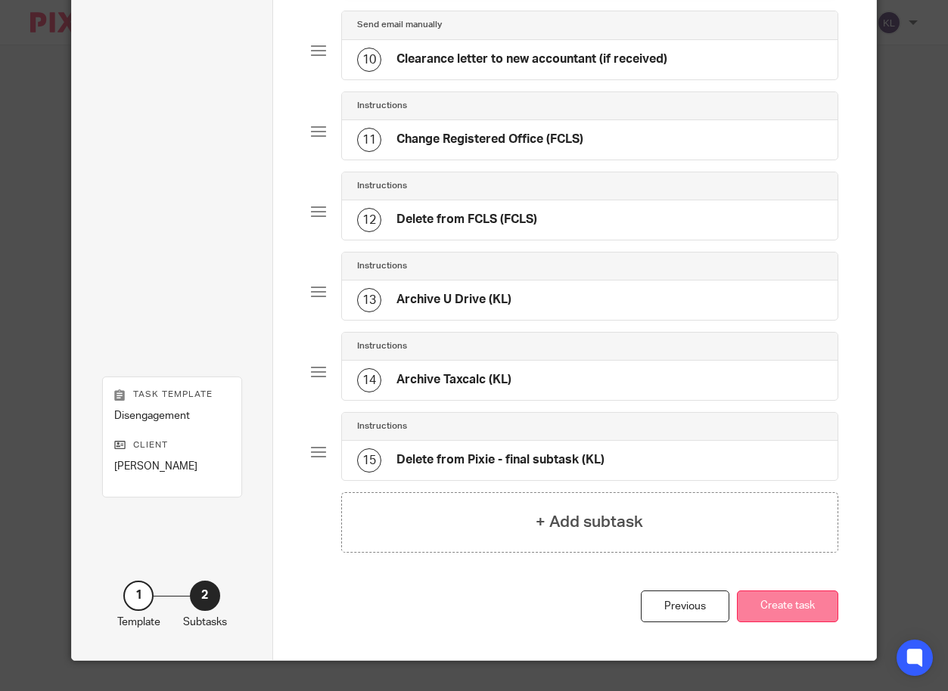
click at [762, 598] on button "Create task" at bounding box center [787, 607] width 101 height 33
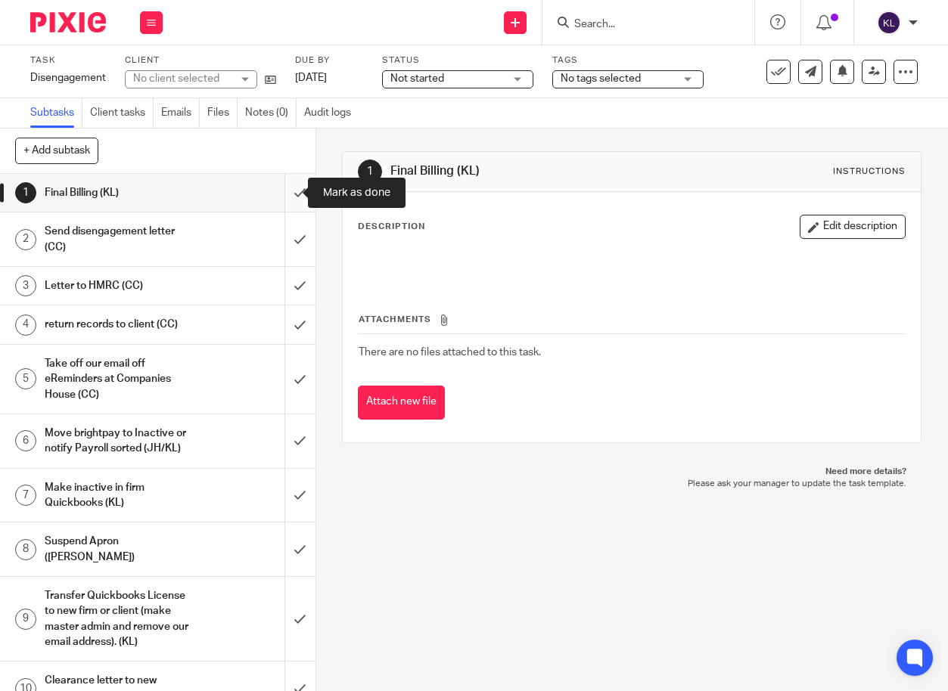
click at [281, 188] on input "submit" at bounding box center [157, 193] width 315 height 38
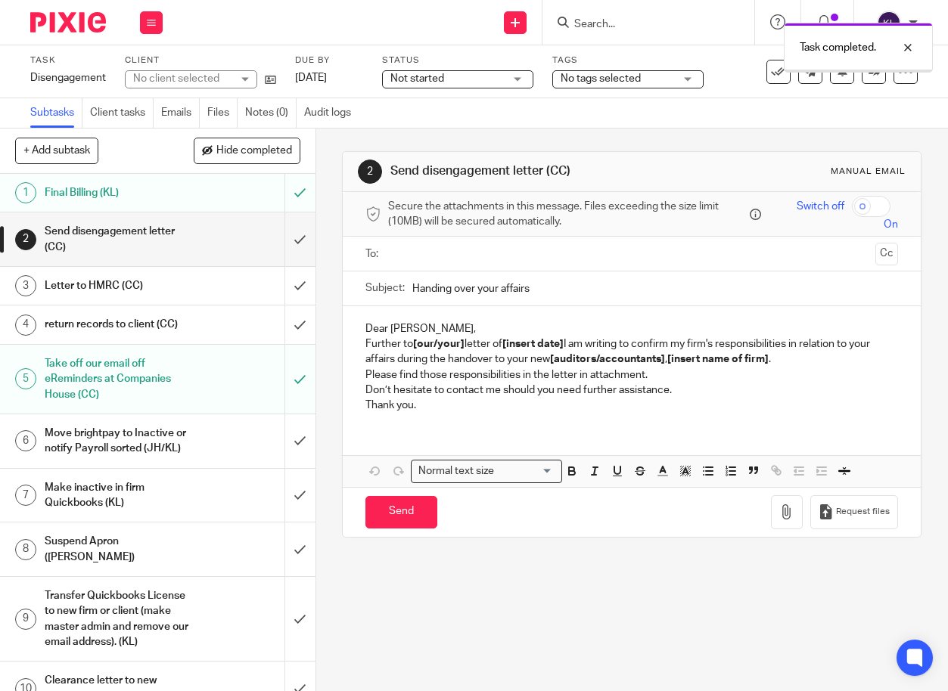
click at [280, 444] on input "submit" at bounding box center [157, 442] width 315 height 54
click at [286, 617] on input "submit" at bounding box center [157, 619] width 315 height 84
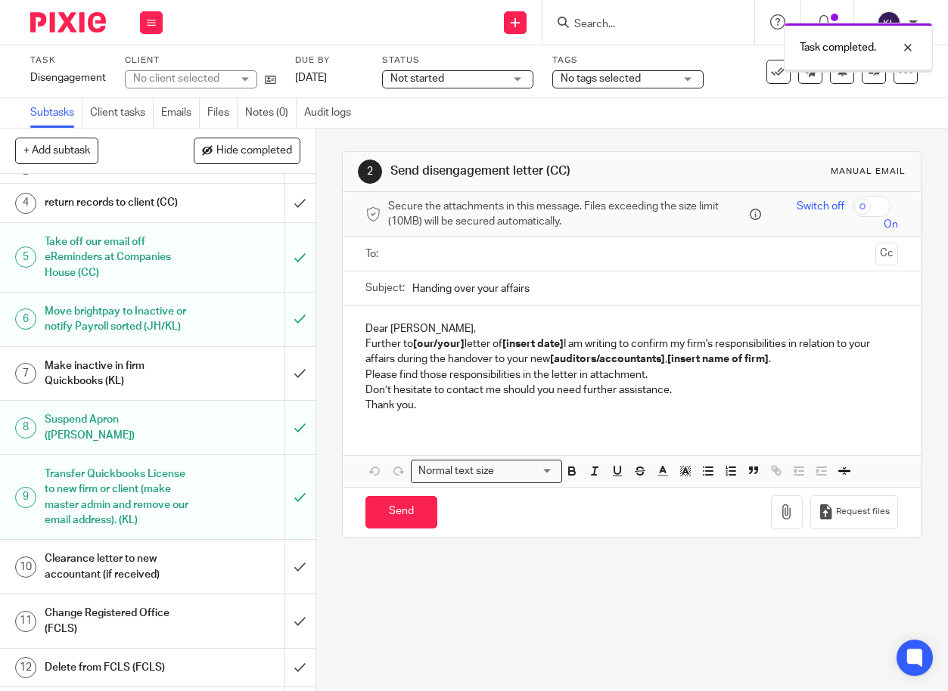
scroll to position [266, 0]
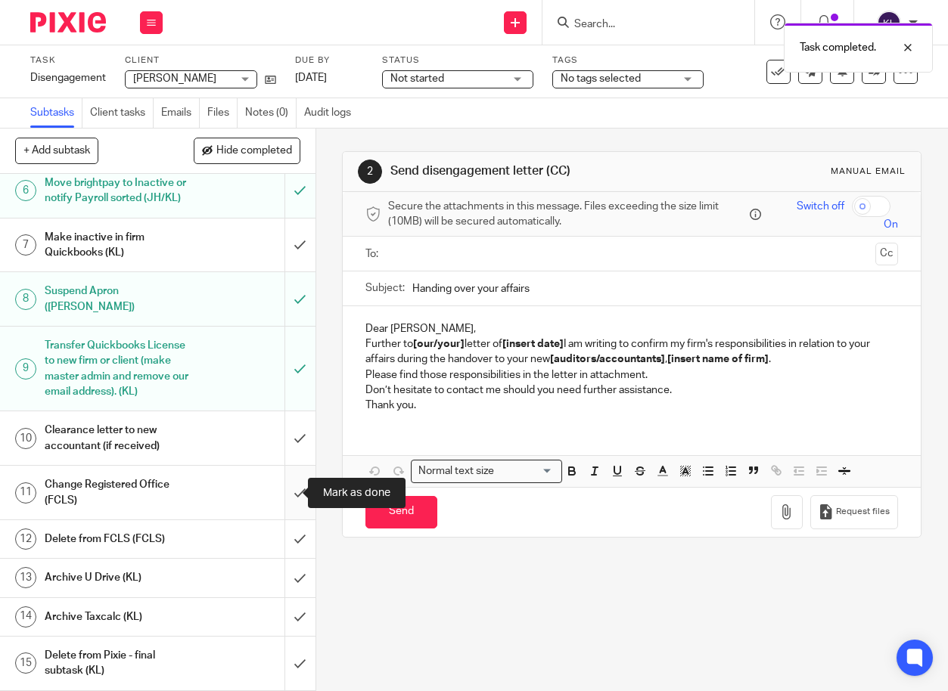
click at [280, 485] on input "submit" at bounding box center [157, 493] width 315 height 54
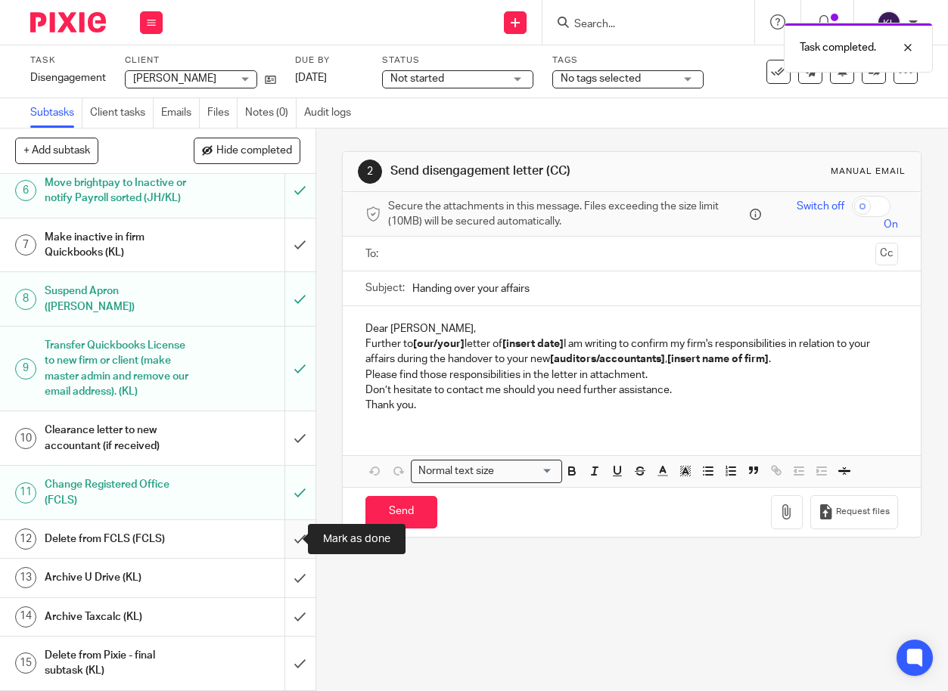
click at [280, 544] on input "submit" at bounding box center [157, 539] width 315 height 38
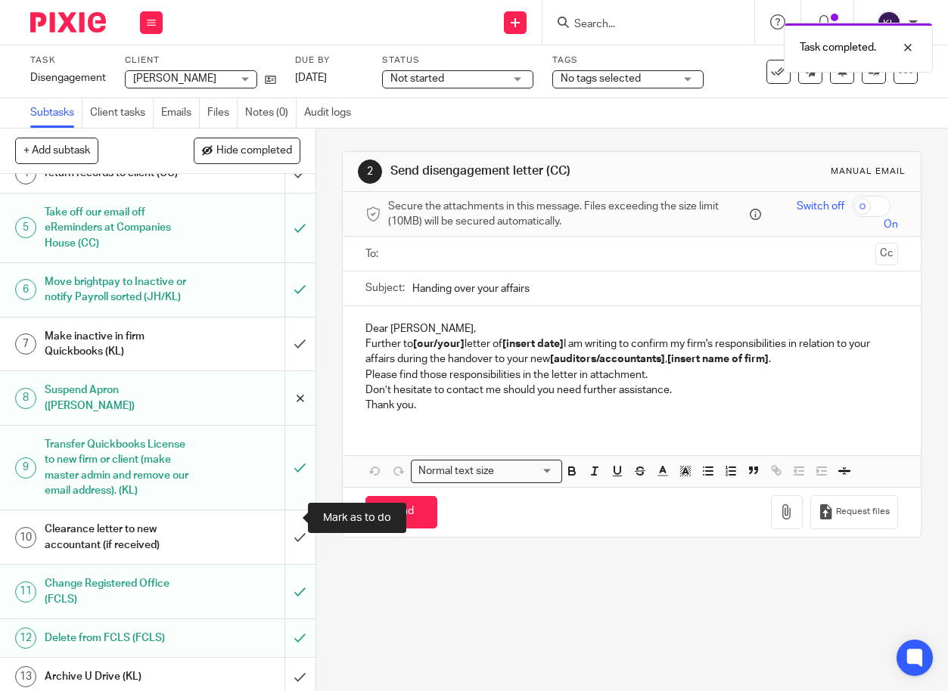
scroll to position [266, 0]
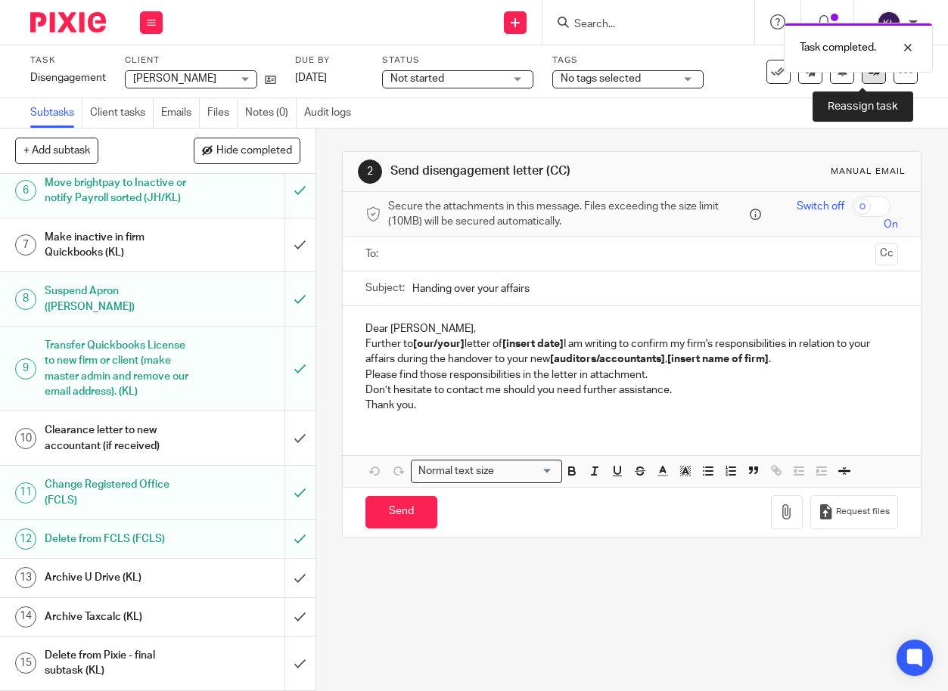
click at [864, 79] on link at bounding box center [874, 72] width 24 height 24
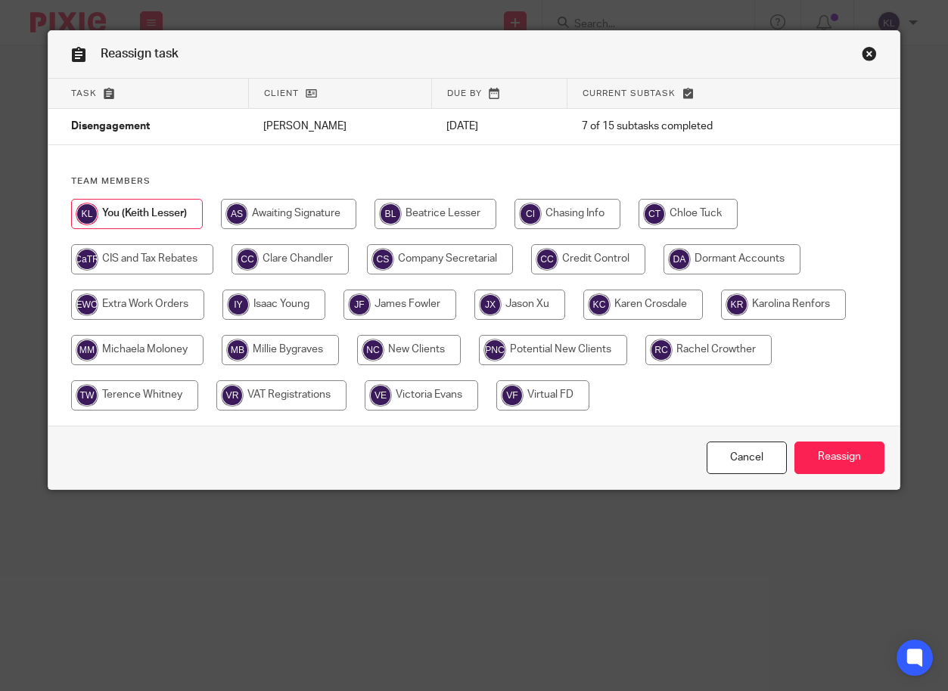
click at [266, 254] on input "radio" at bounding box center [289, 259] width 117 height 30
radio input "true"
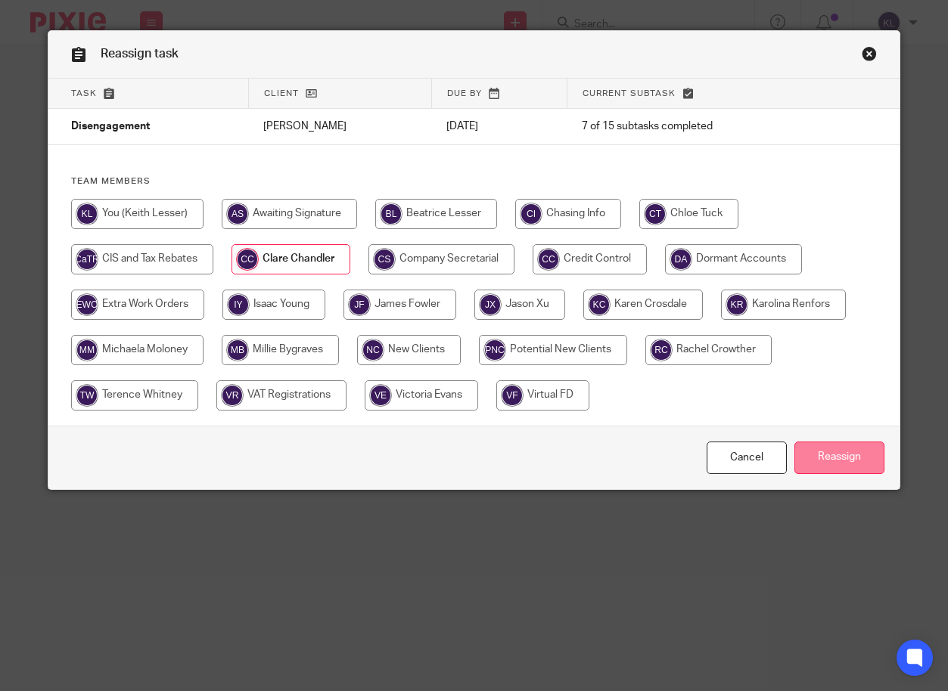
click at [811, 452] on input "Reassign" at bounding box center [839, 458] width 90 height 33
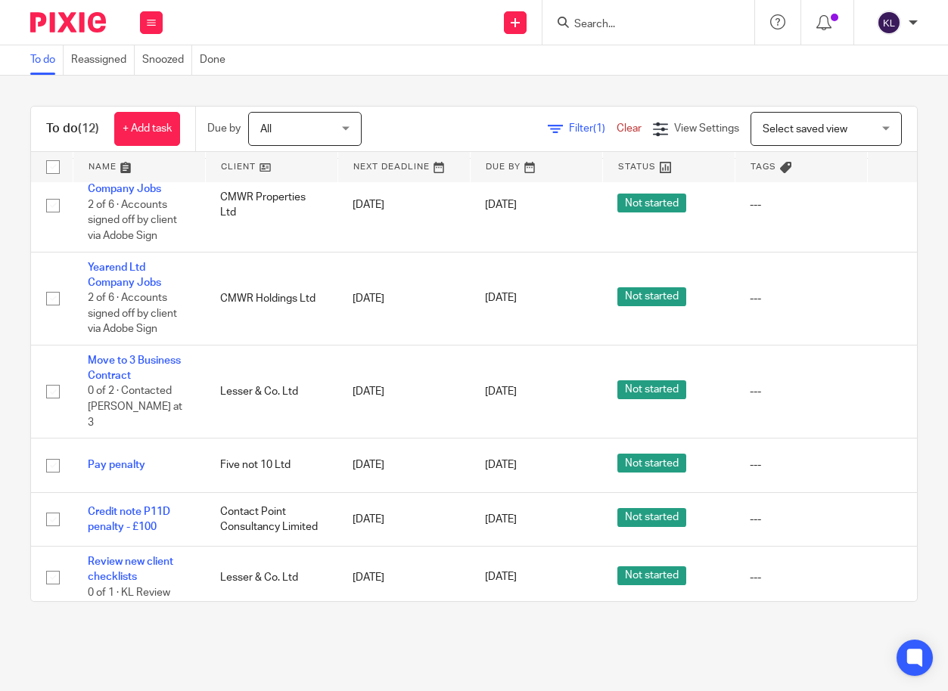
scroll to position [485, 0]
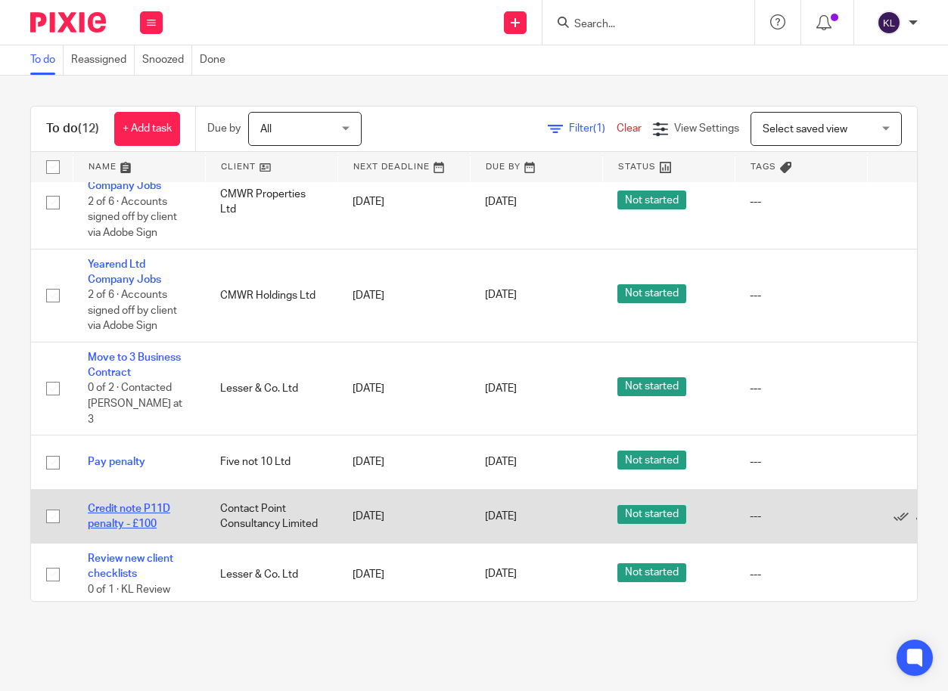
click at [152, 504] on link "Credit note P11D penalty - £100" at bounding box center [129, 517] width 82 height 26
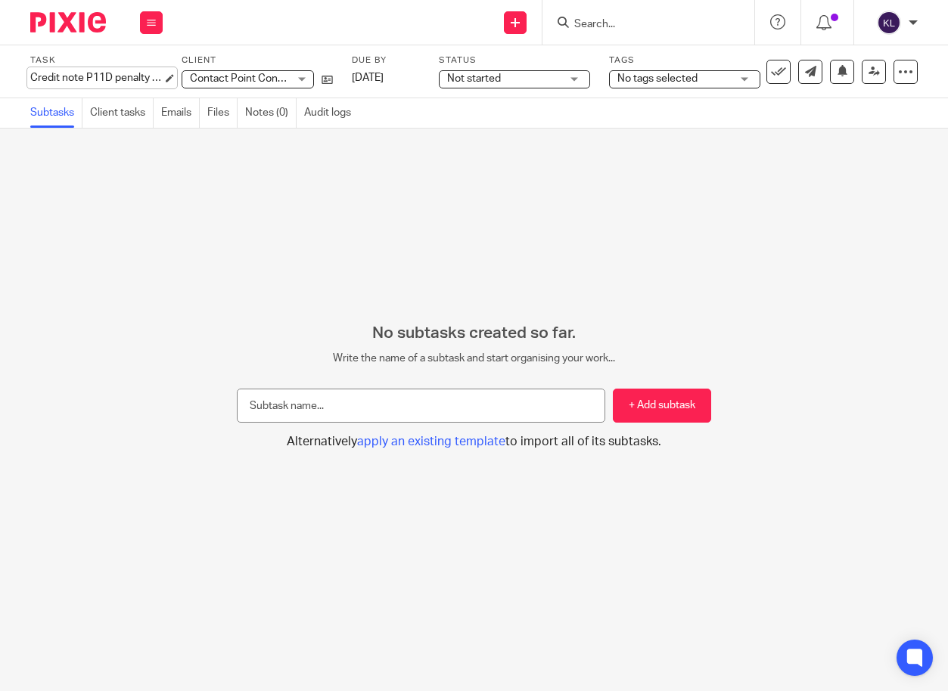
click at [133, 81] on div "Credit note P11D penalty - £100 Save Credit note P11D penalty - £100" at bounding box center [96, 77] width 132 height 15
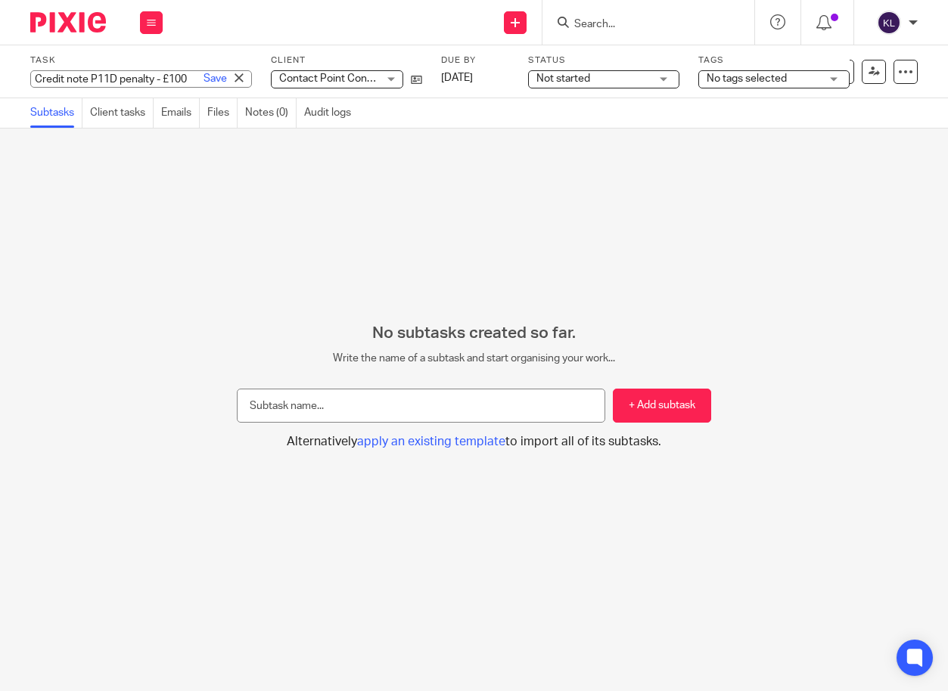
click at [133, 81] on input "Credit note P11D penalty - £100" at bounding box center [141, 78] width 222 height 17
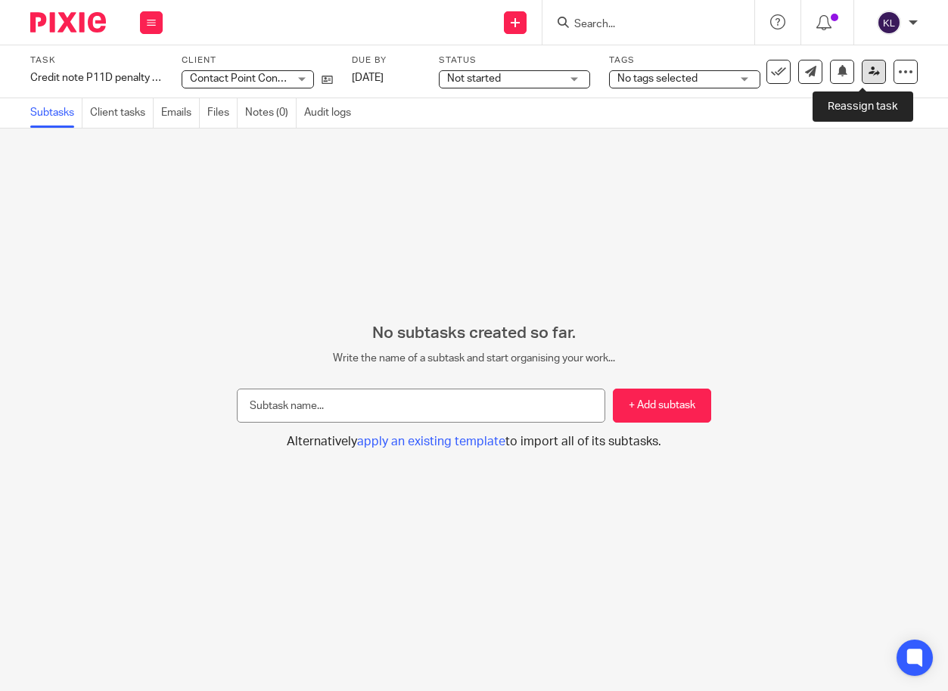
click at [862, 79] on link at bounding box center [874, 72] width 24 height 24
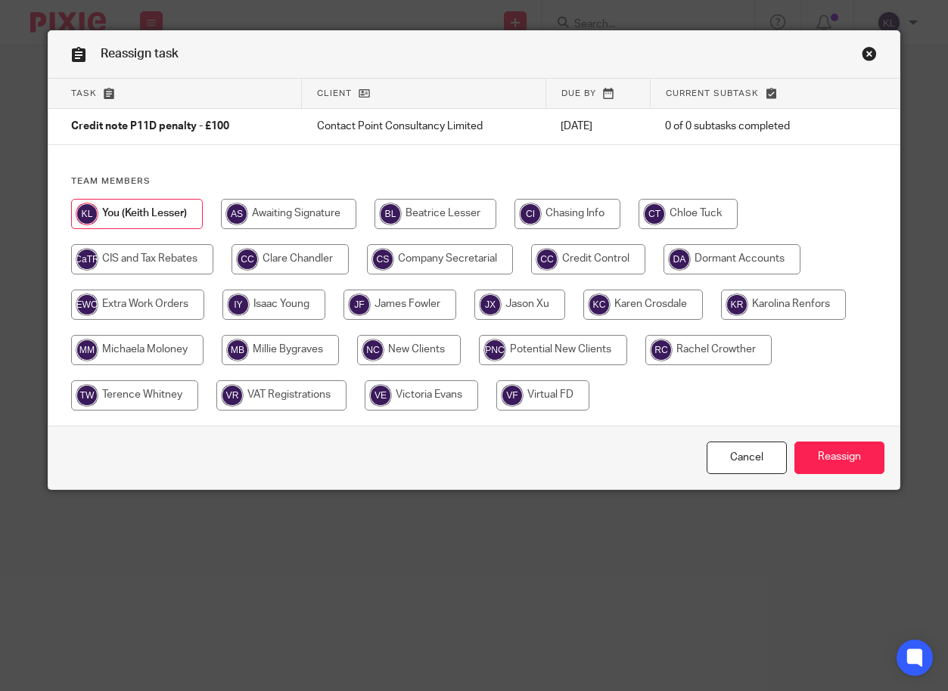
click at [409, 309] on input "radio" at bounding box center [399, 305] width 113 height 30
radio input "true"
click at [874, 469] on input "Reassign" at bounding box center [839, 458] width 90 height 33
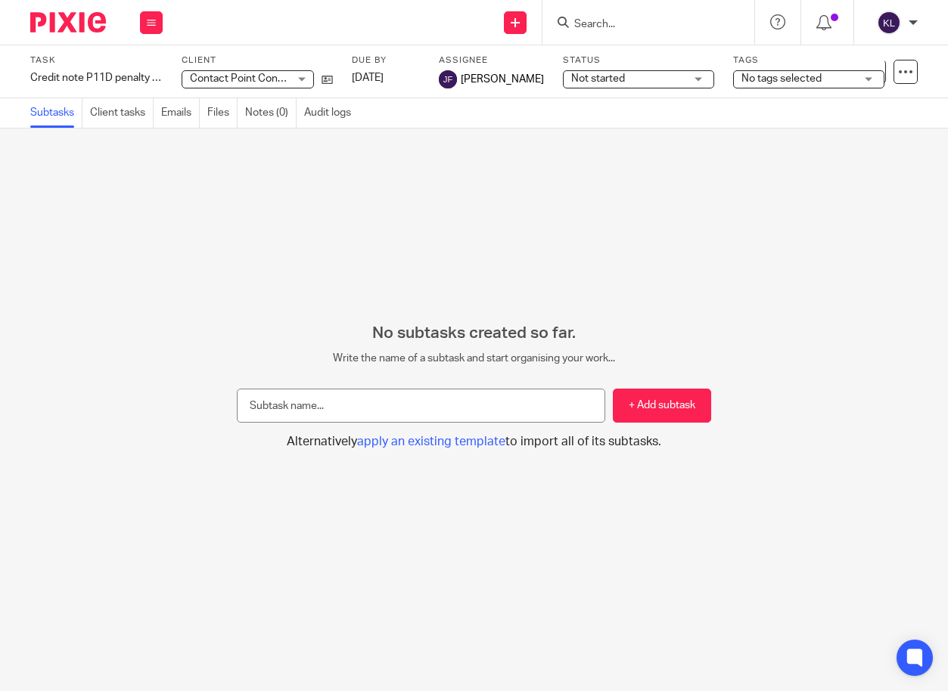
click at [637, 15] on form at bounding box center [653, 22] width 161 height 19
click at [627, 25] on input "Search" at bounding box center [641, 25] width 136 height 14
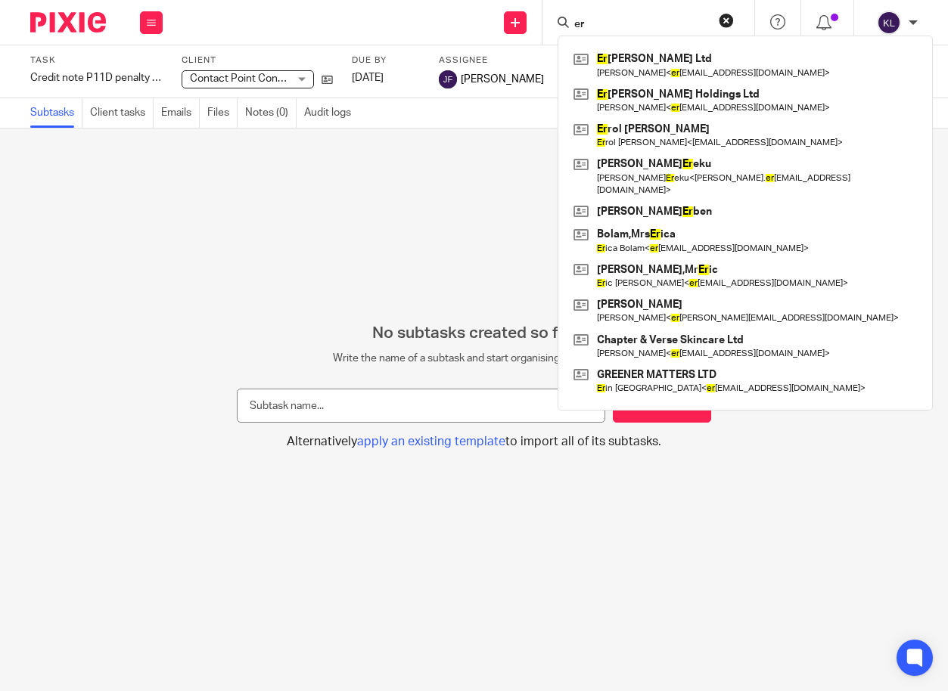
type input "e"
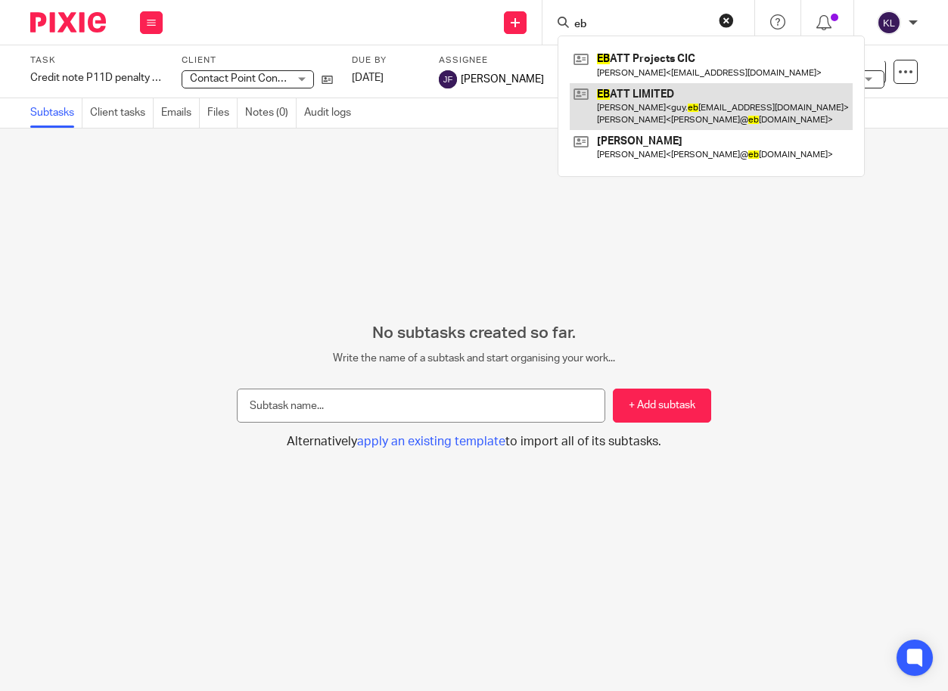
type input "eb"
click at [639, 101] on link at bounding box center [711, 106] width 283 height 47
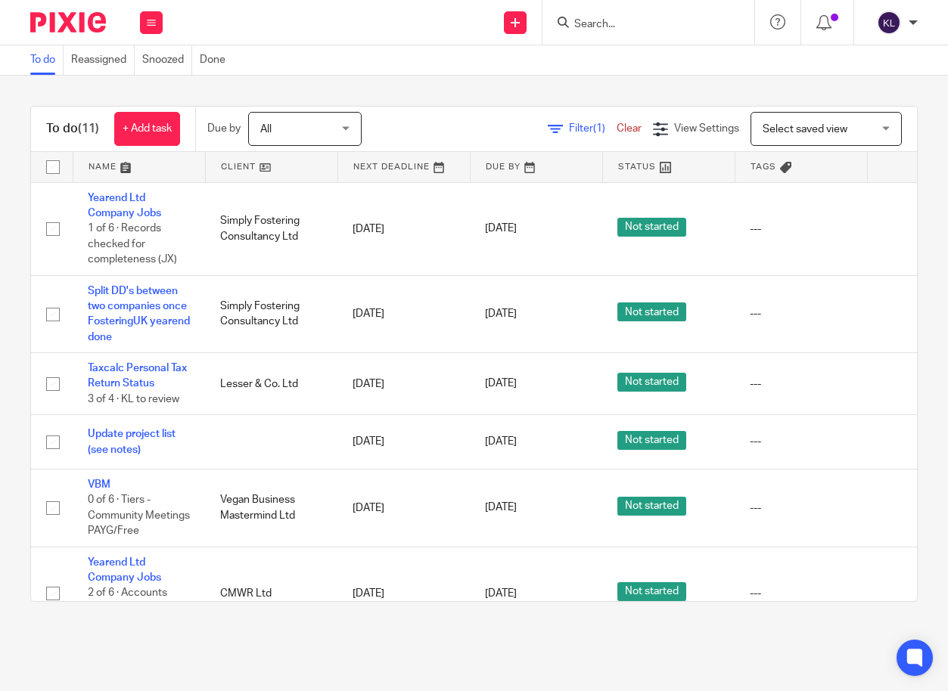
scroll to position [0, 116]
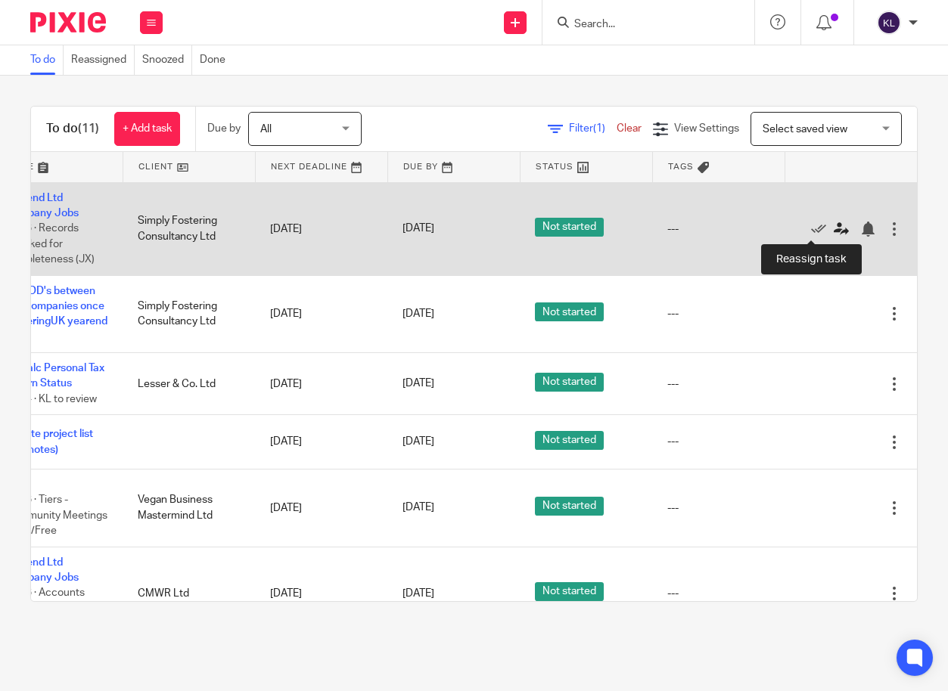
click at [834, 227] on icon at bounding box center [841, 229] width 15 height 15
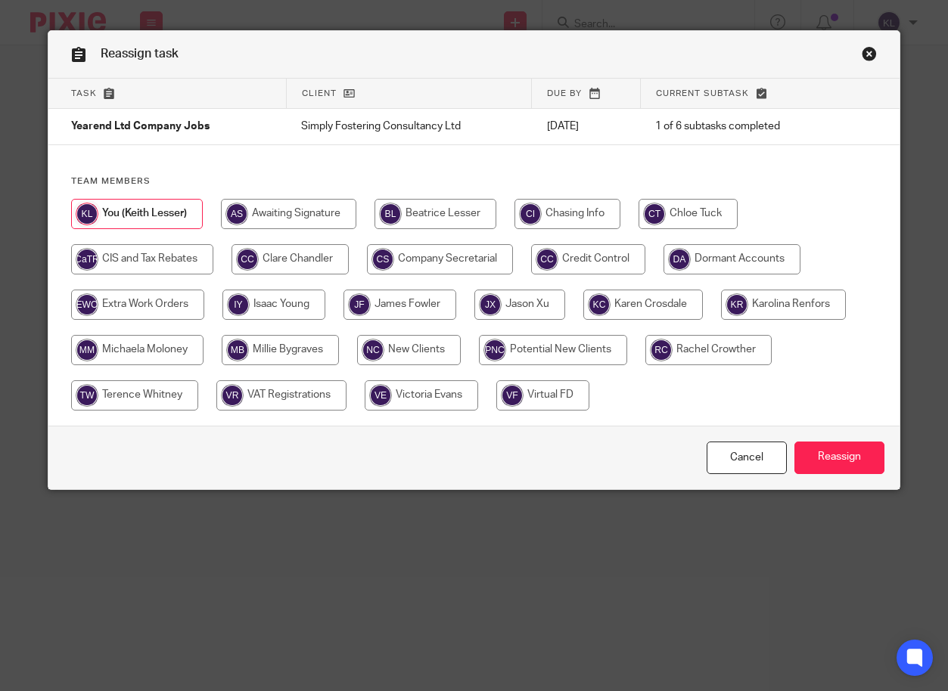
click at [601, 305] on input "radio" at bounding box center [643, 305] width 120 height 30
radio input "true"
click at [812, 454] on input "Reassign" at bounding box center [839, 458] width 90 height 33
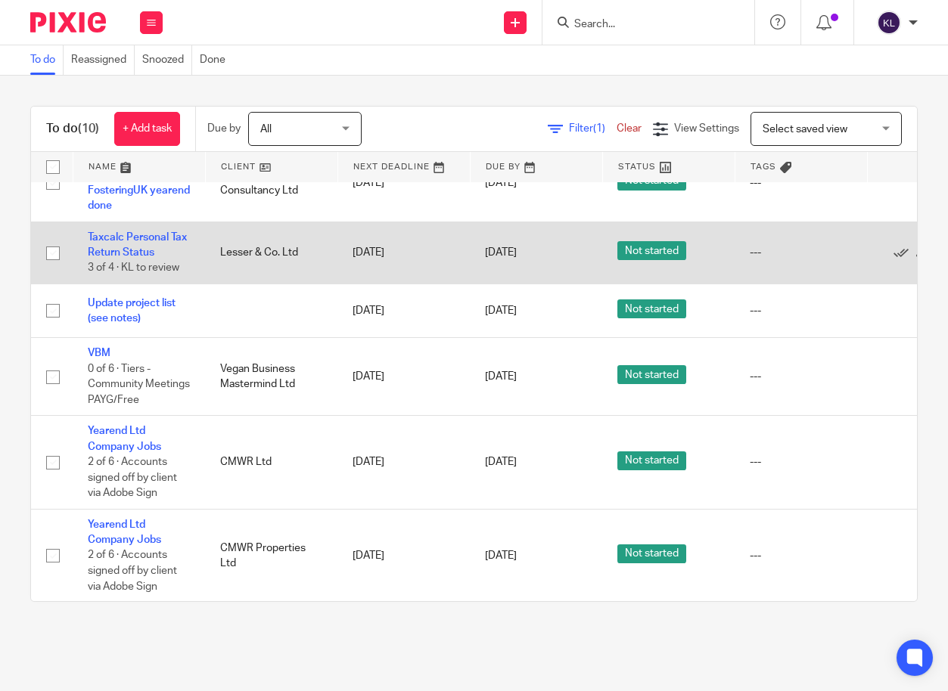
scroll to position [35, 0]
